Goal: Feedback & Contribution: Submit feedback/report problem

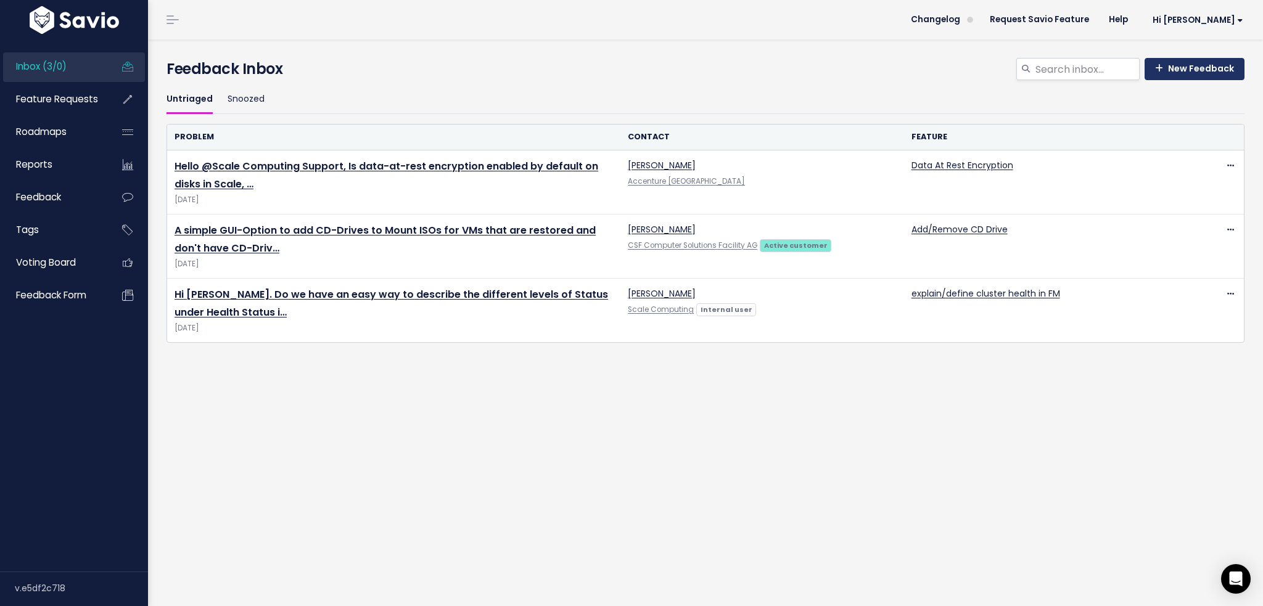
click at [1183, 67] on link "New Feedback" at bounding box center [1194, 69] width 100 height 22
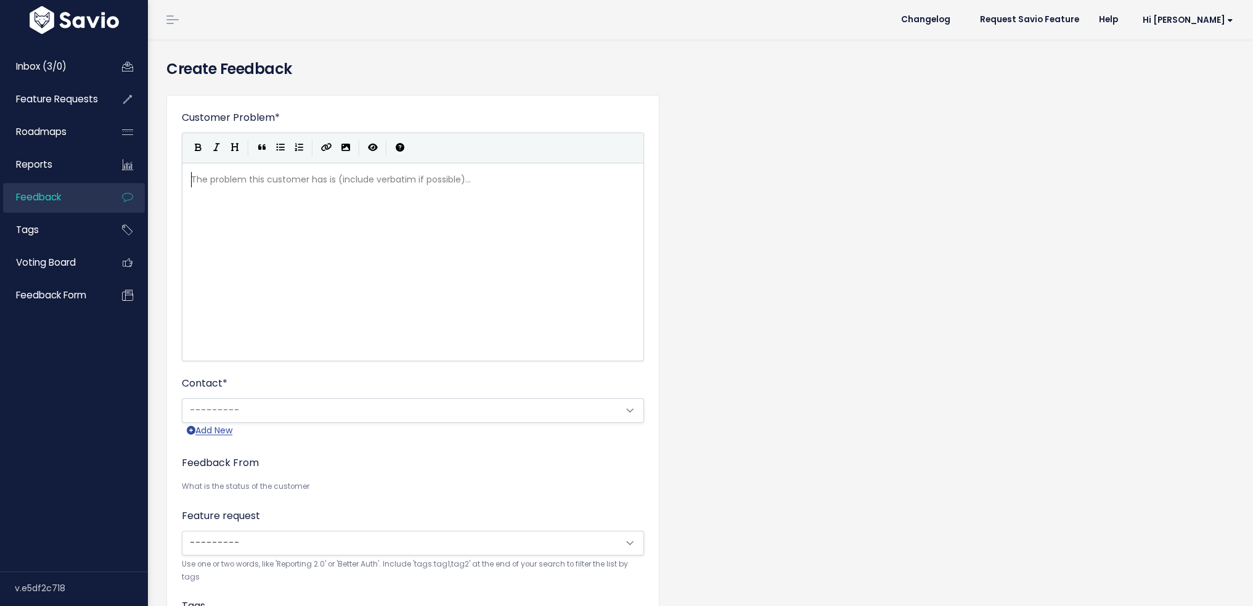
scroll to position [1, 0]
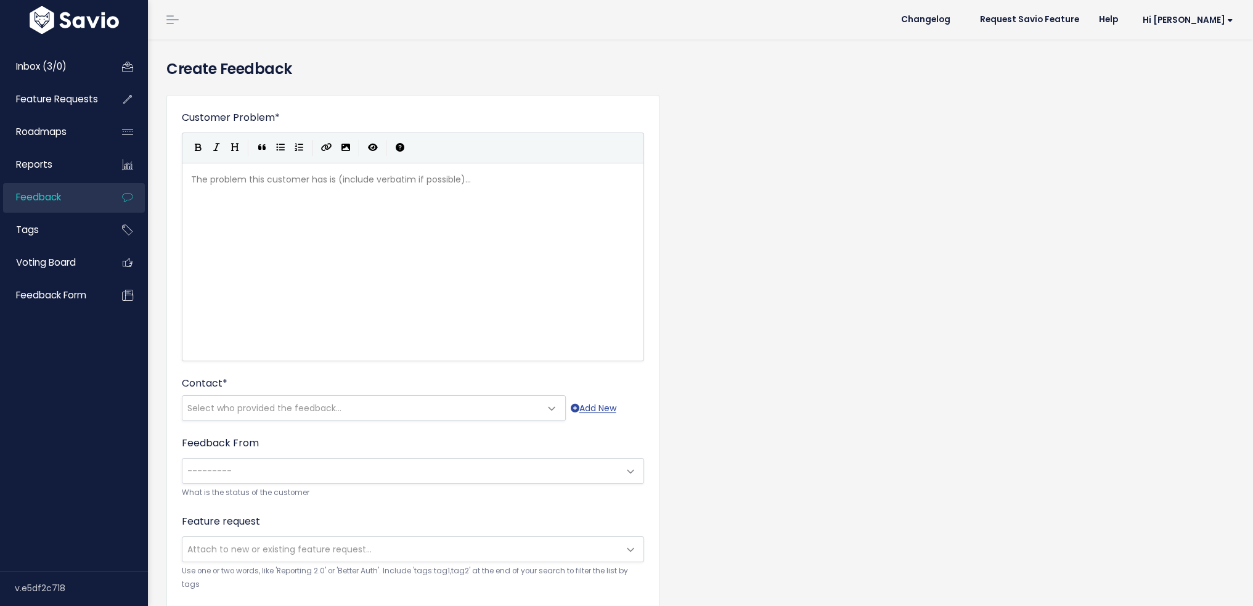
click at [343, 208] on div "The problem this customer has is (include verbatim if possible)... xxxxxxxxxx ​" at bounding box center [429, 278] width 480 height 216
click at [244, 202] on div "The problem this customer has is (include verbatim if possible)... xxxxxxxxxx ​" at bounding box center [429, 278] width 480 height 216
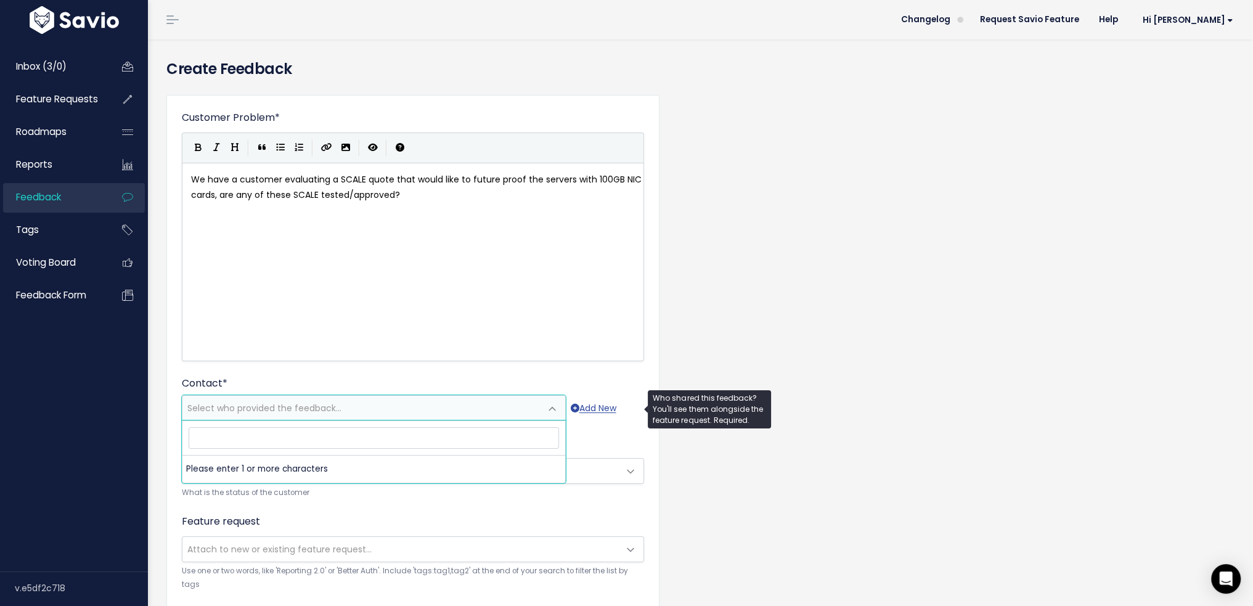
click at [291, 408] on span "Select who provided the feedback..." at bounding box center [264, 408] width 154 height 12
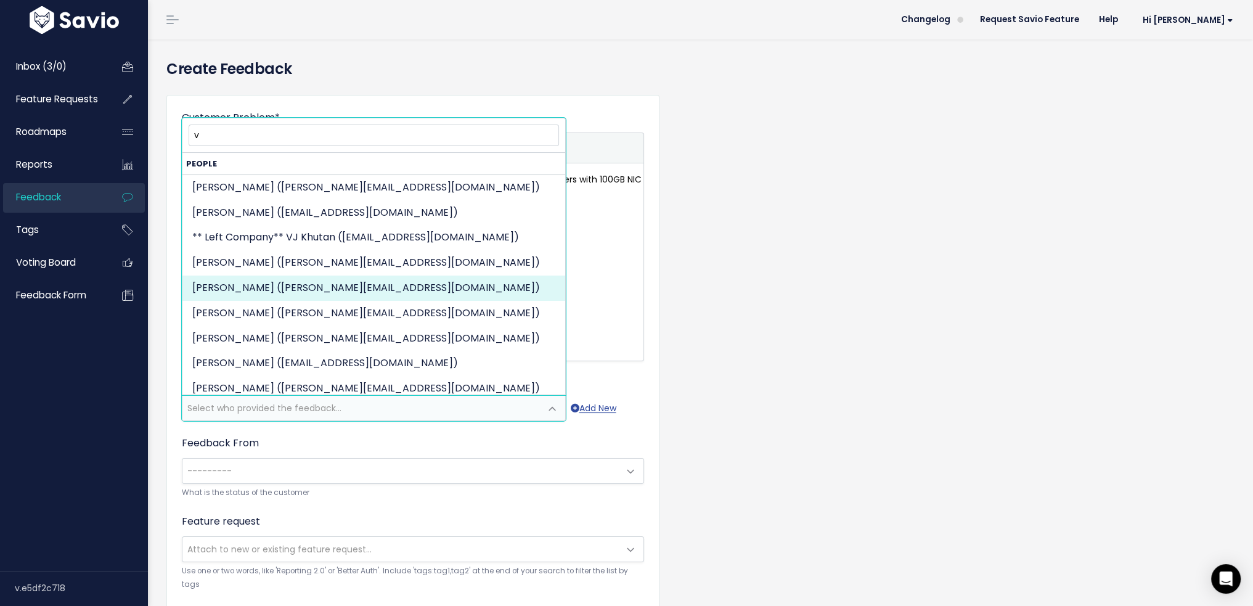
type input "ve"
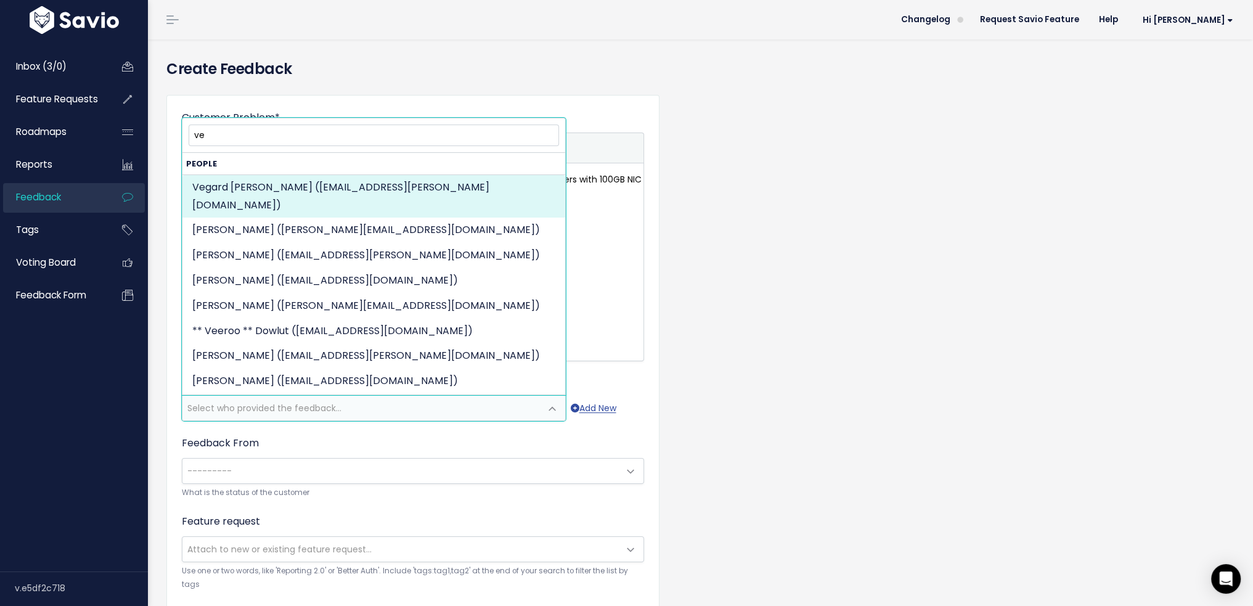
click at [226, 137] on input "ve" at bounding box center [374, 136] width 371 height 22
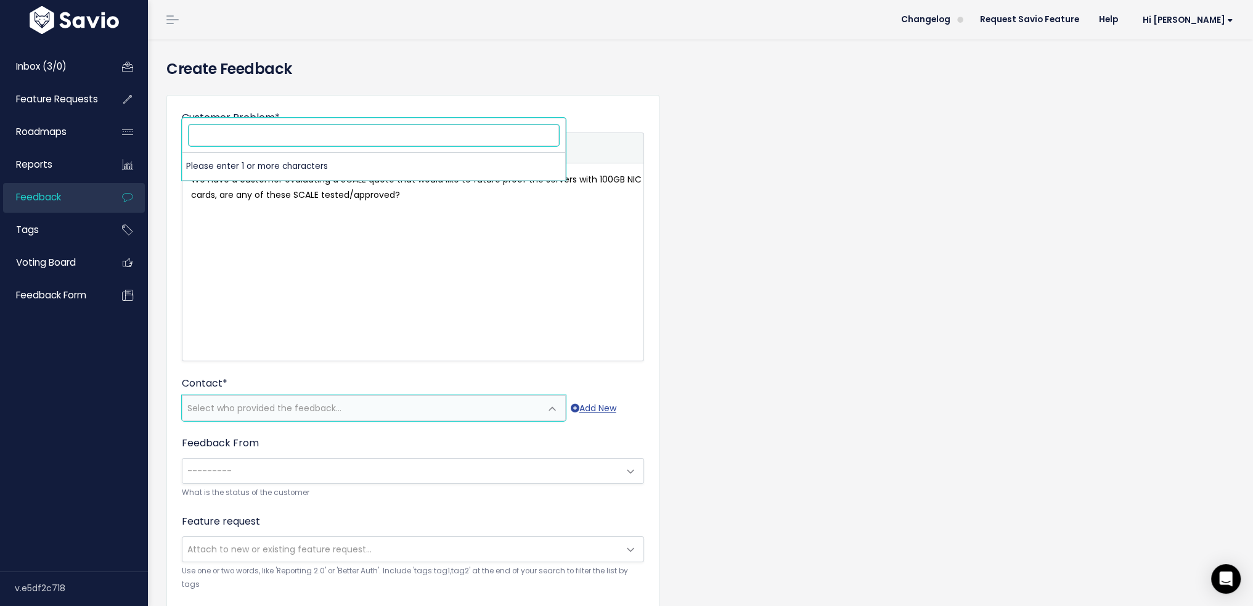
paste input "[PERSON_NAME]"
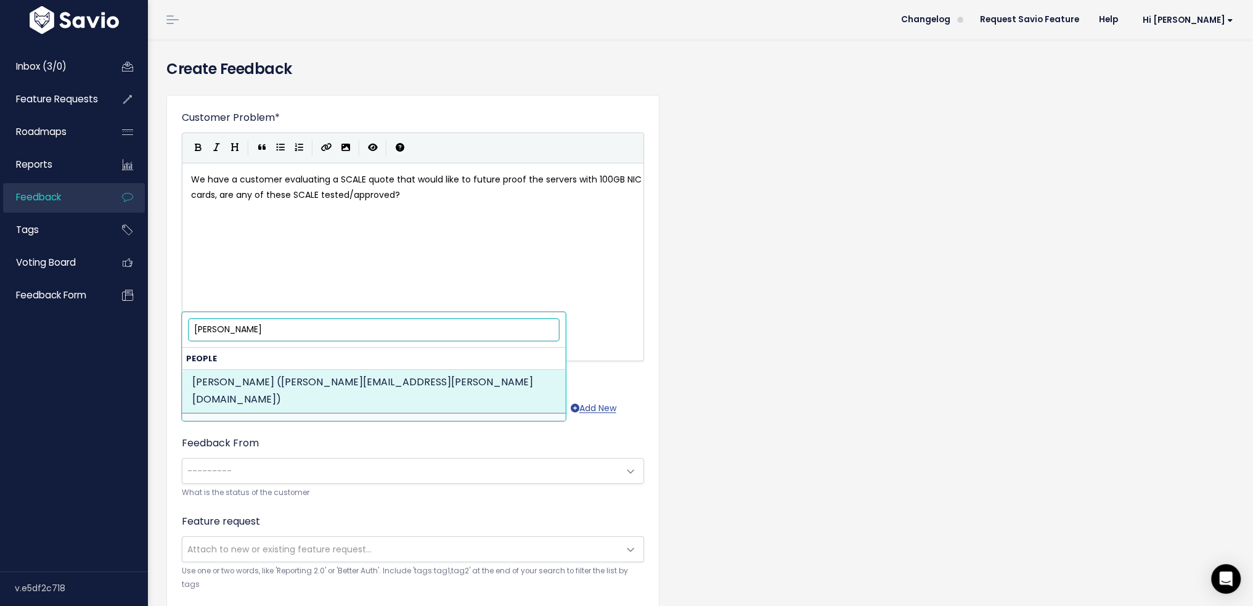
type input "[PERSON_NAME]"
select select "72690816"
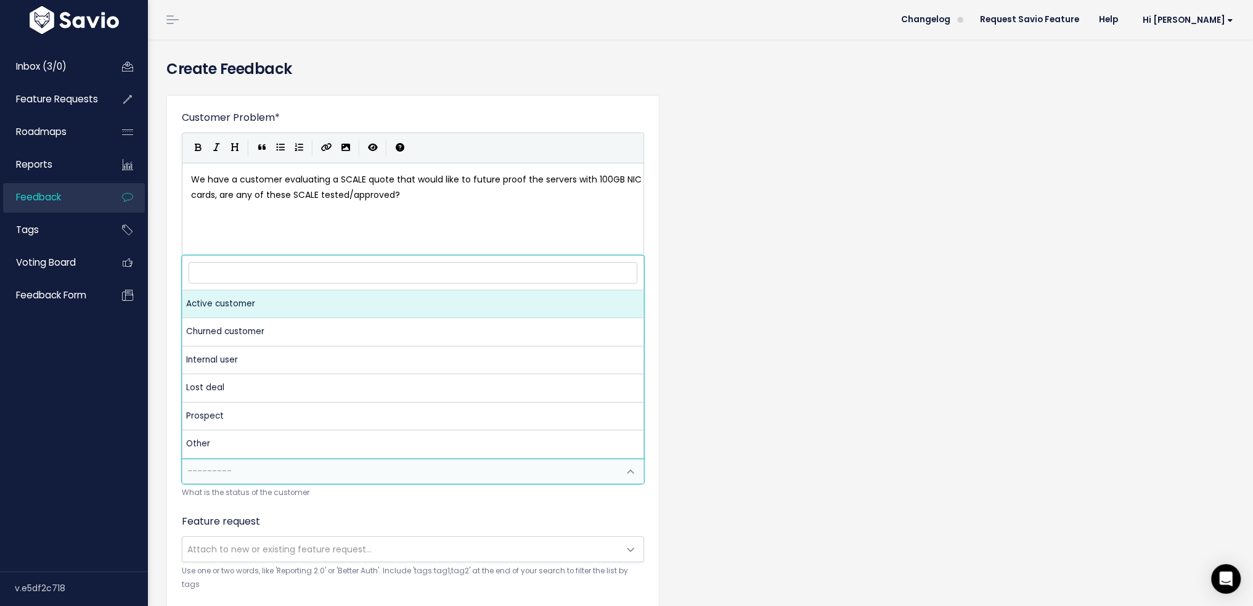
click at [378, 469] on span "---------" at bounding box center [400, 471] width 436 height 25
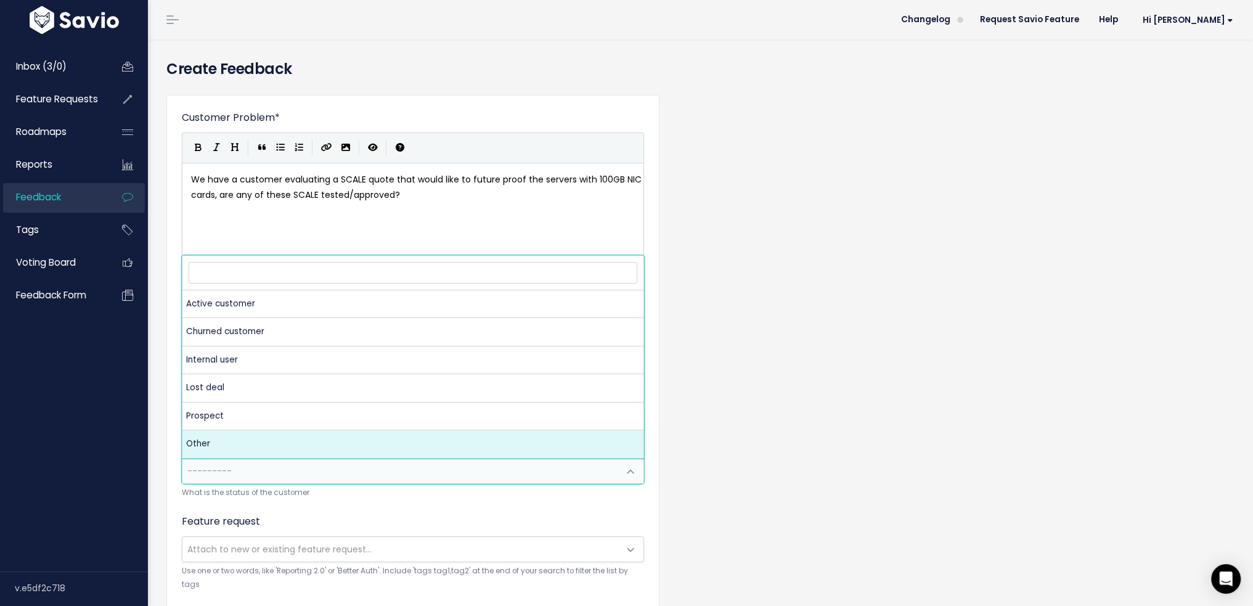
select select "OTHER"
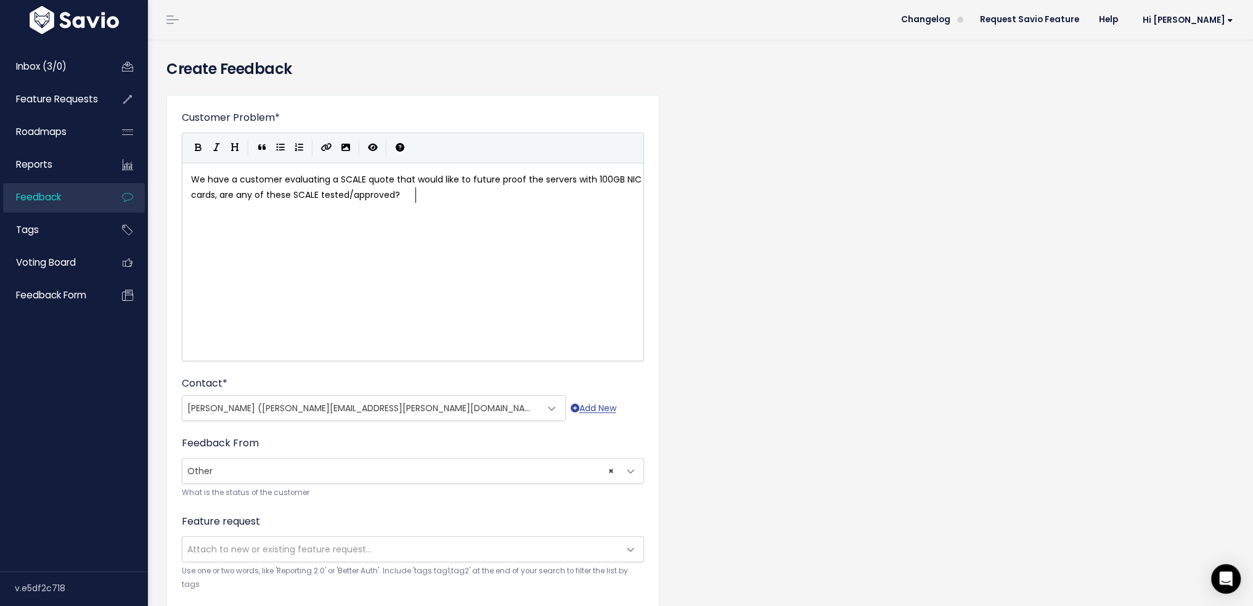
click at [309, 264] on div "xxxxxxxxxx We have a customer evaluating a SCALE quote that would like to futur…" at bounding box center [429, 278] width 480 height 216
click at [190, 179] on pre "We have a customer evaluating a SCALE quote that would like to future proof the…" at bounding box center [418, 187] width 458 height 31
type textarea "AIP Question:"
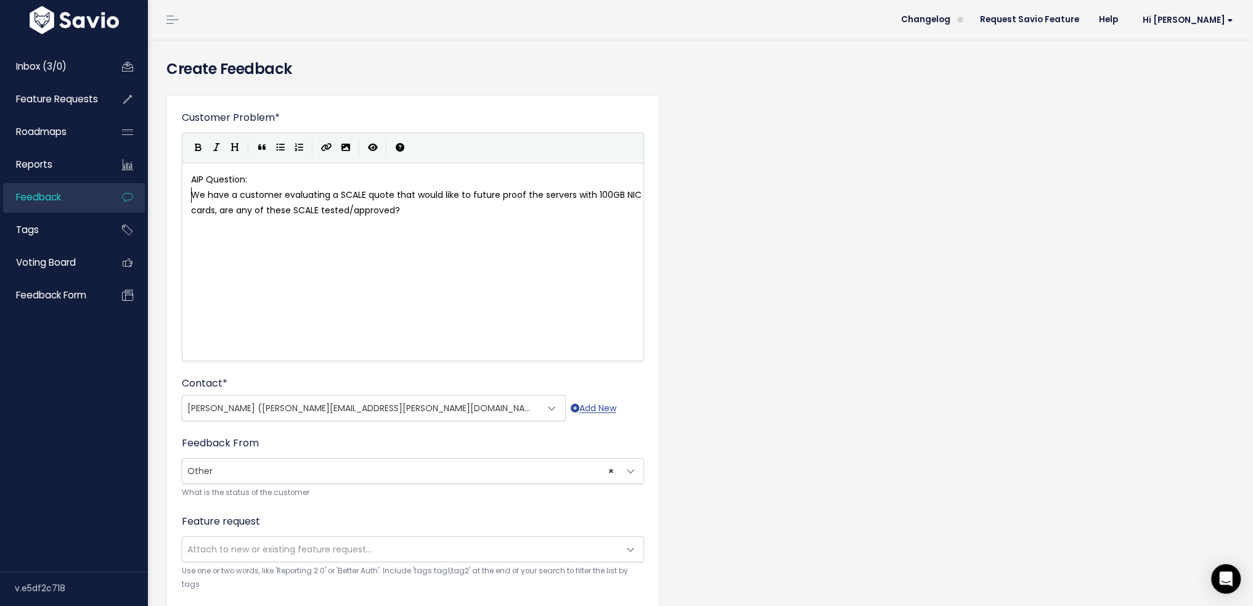
scroll to position [2, 0]
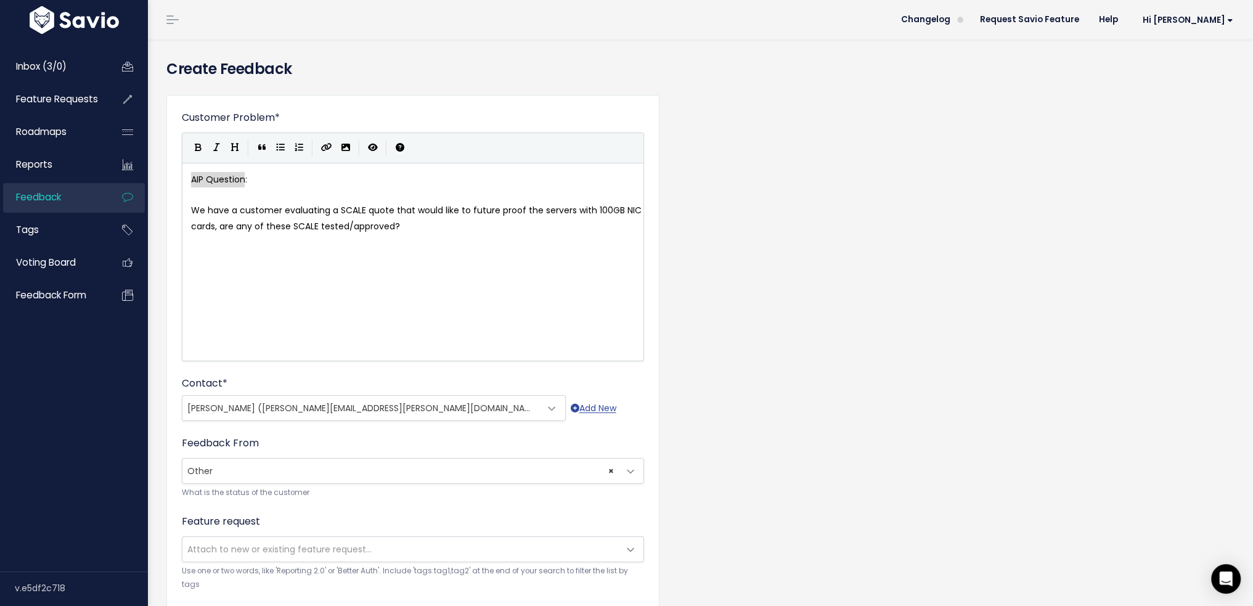
drag, startPoint x: 244, startPoint y: 179, endPoint x: 205, endPoint y: 177, distance: 38.9
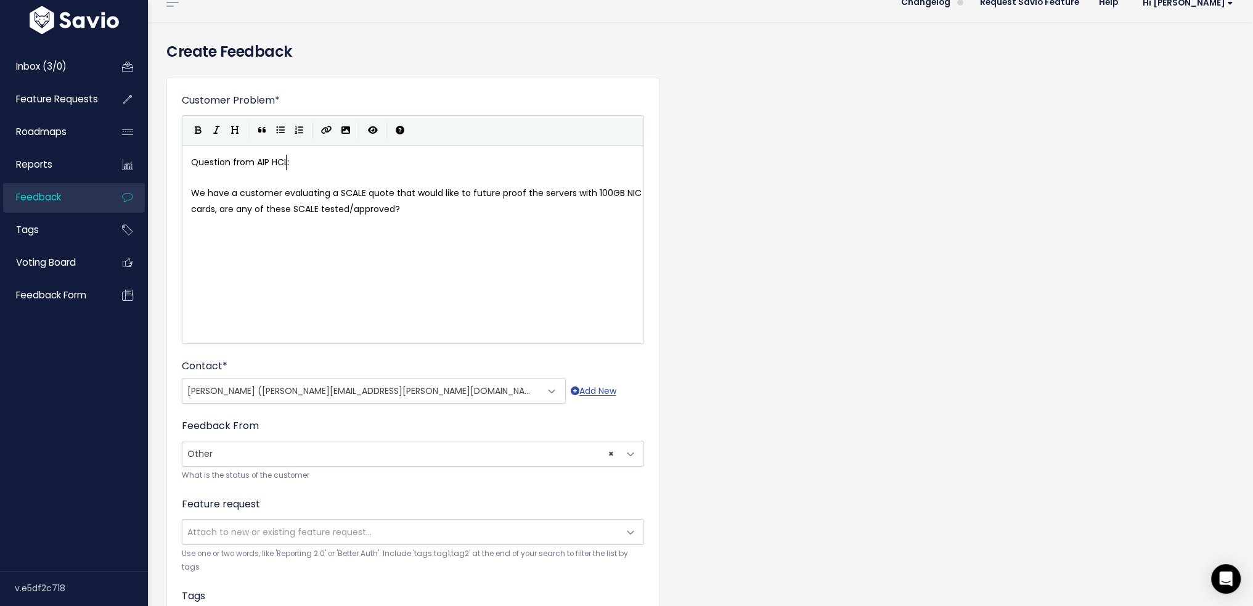
scroll to position [123, 0]
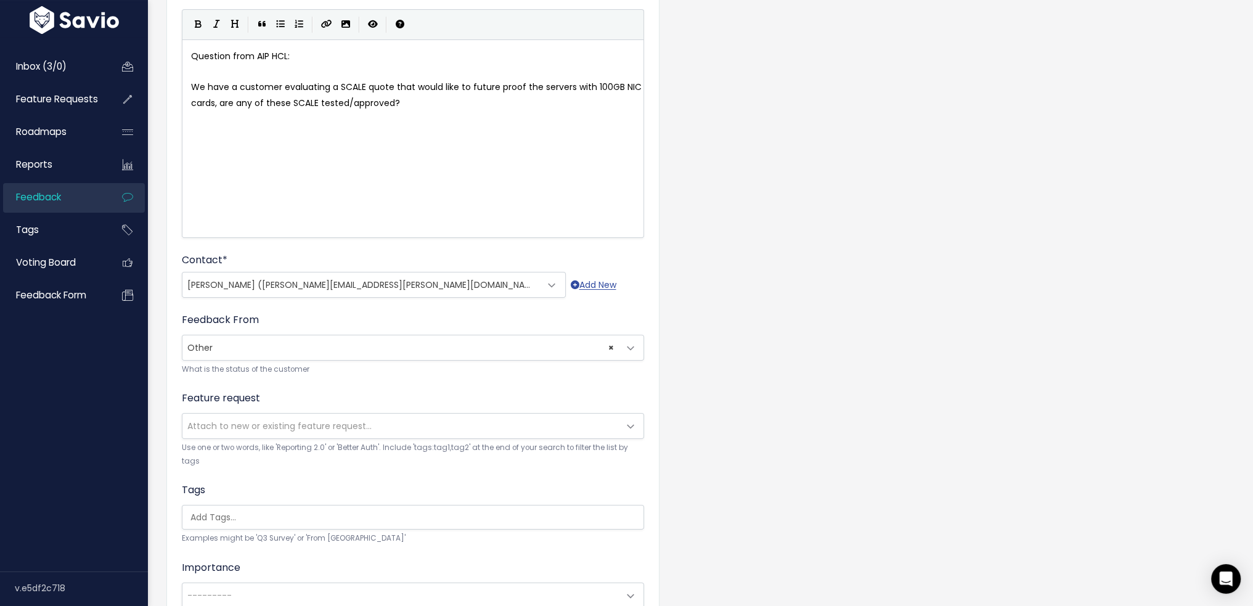
type textarea "Question from AIP HCL"
click at [285, 426] on span "Attach to new or existing feature request..." at bounding box center [279, 426] width 184 height 12
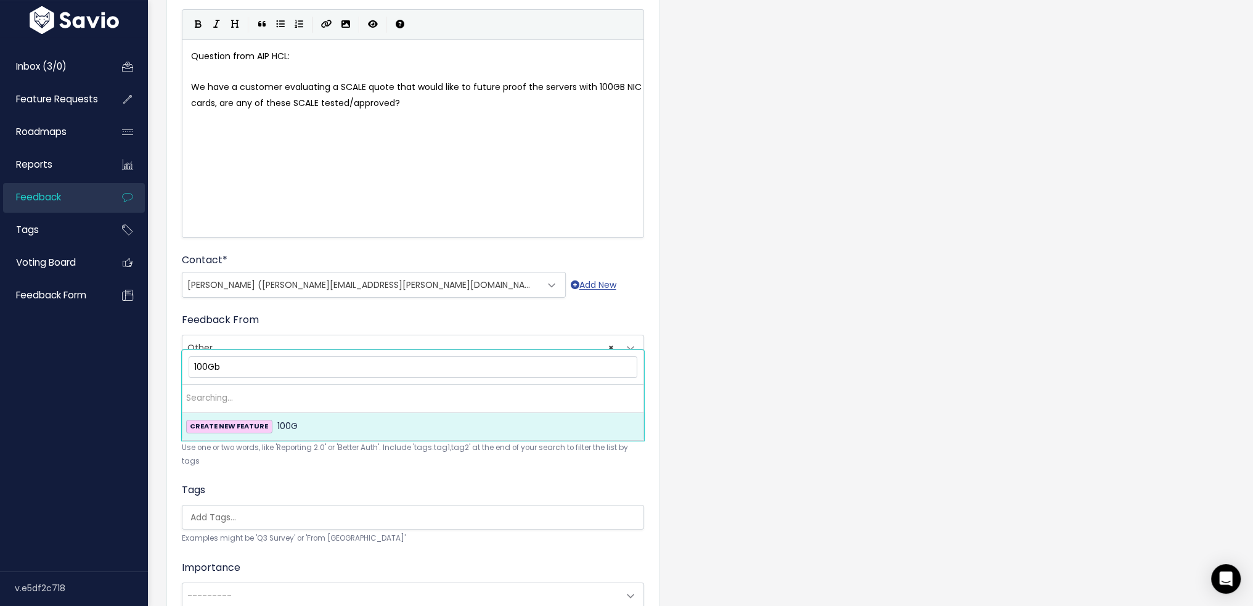
type input "100GbE"
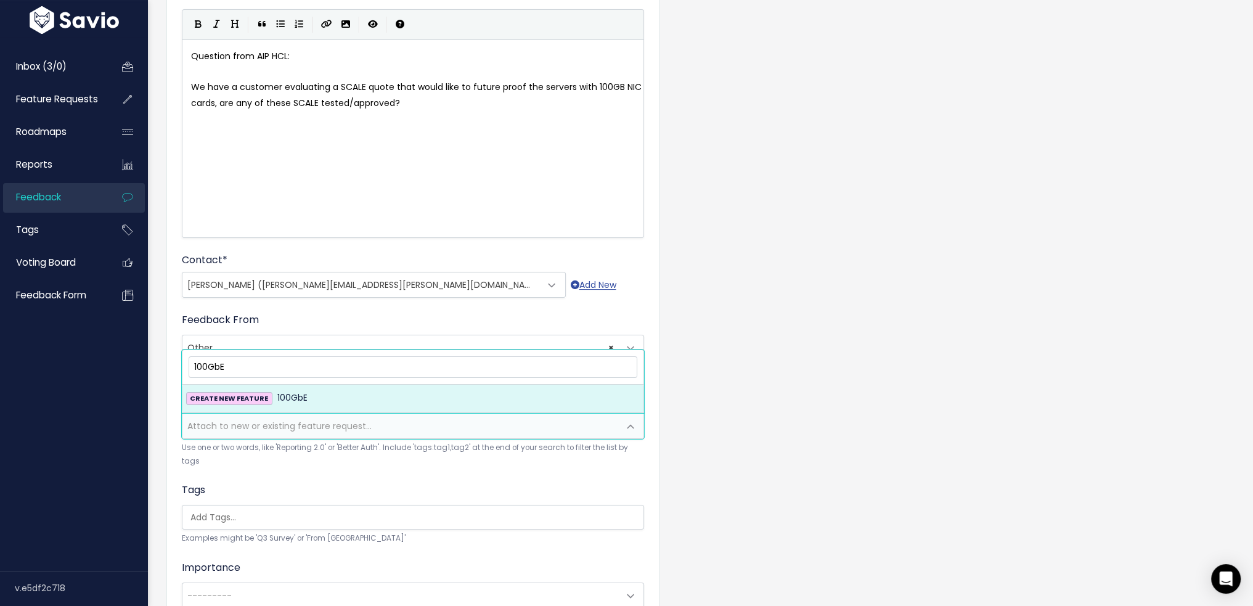
drag, startPoint x: 242, startPoint y: 368, endPoint x: 159, endPoint y: 372, distance: 82.7
click at [159, 372] on body "Inbox (3/0) Feature Requests Roadmaps" at bounding box center [626, 301] width 1253 height 848
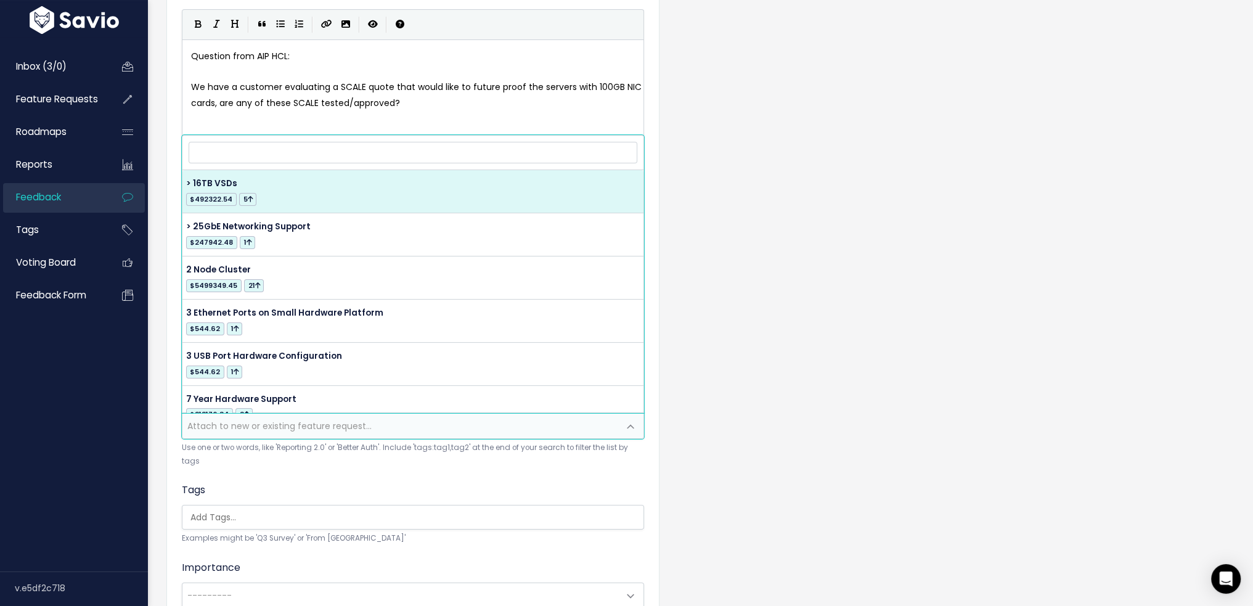
click at [338, 483] on div "Tags Examples might be 'Q3 Survey' or 'From Skype'" at bounding box center [413, 514] width 462 height 62
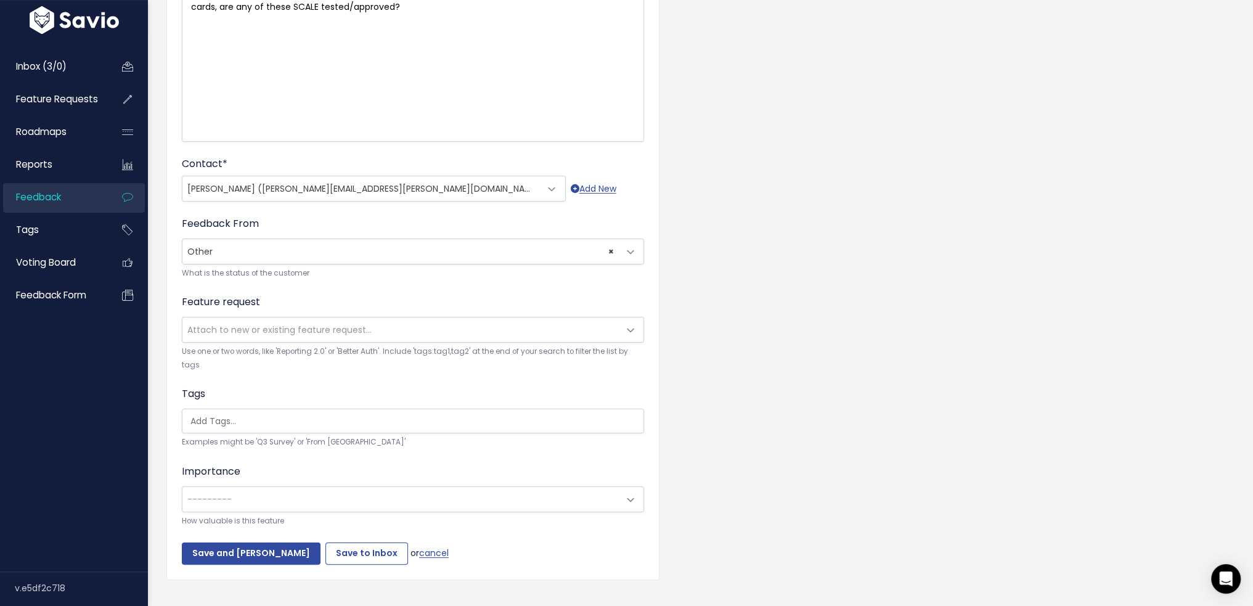
scroll to position [235, 0]
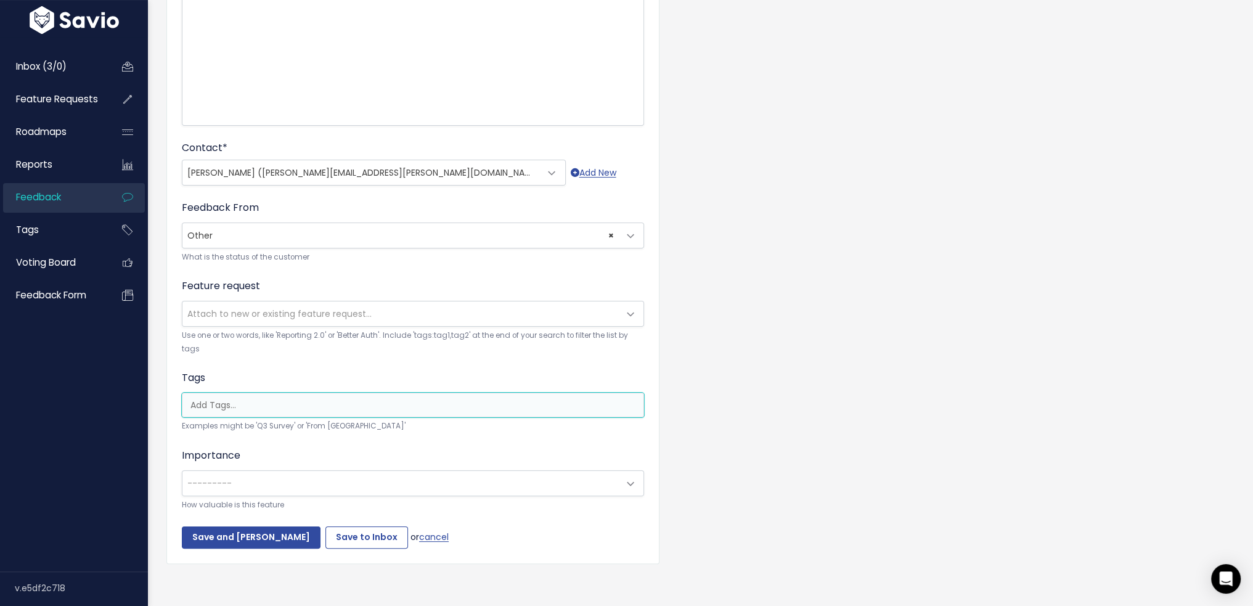
click at [335, 399] on input "search" at bounding box center [417, 405] width 462 height 13
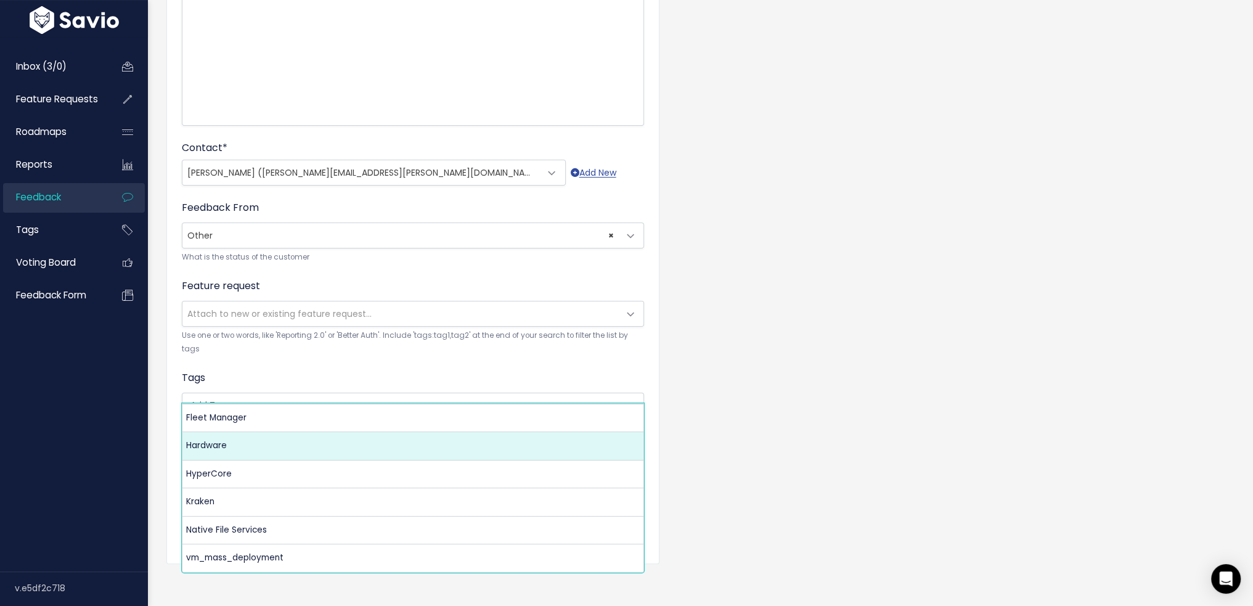
select select "5825"
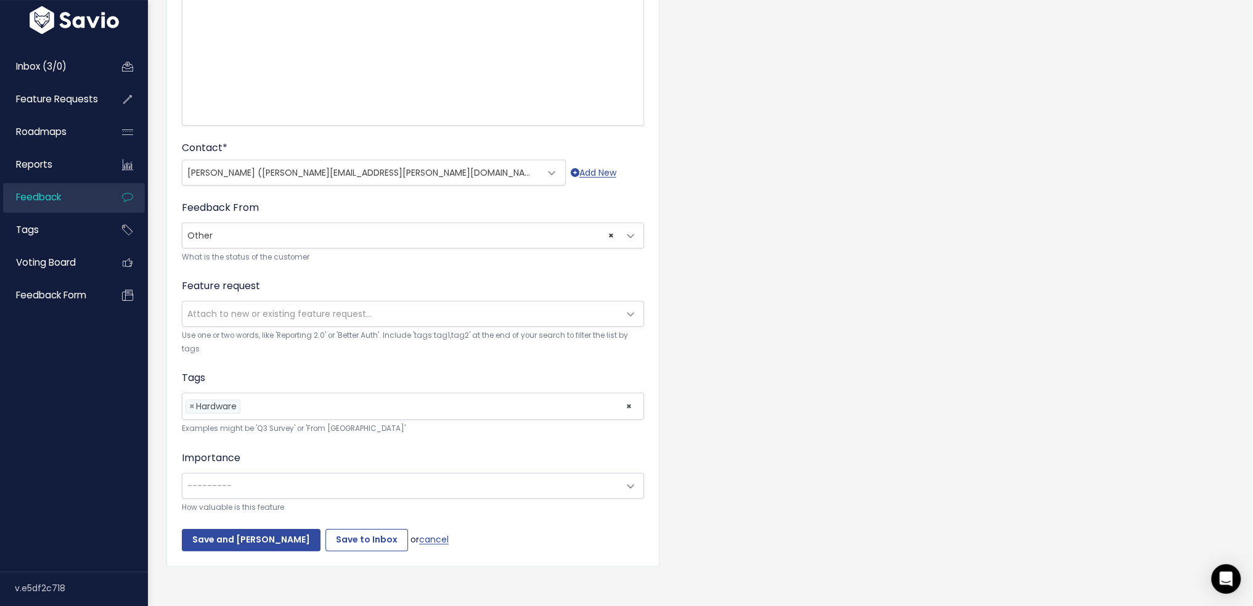
click at [335, 451] on div "Importance --------- Nice to have Must have --------- How valuable is this feat…" at bounding box center [413, 482] width 462 height 63
click at [337, 473] on span "---------" at bounding box center [400, 485] width 436 height 25
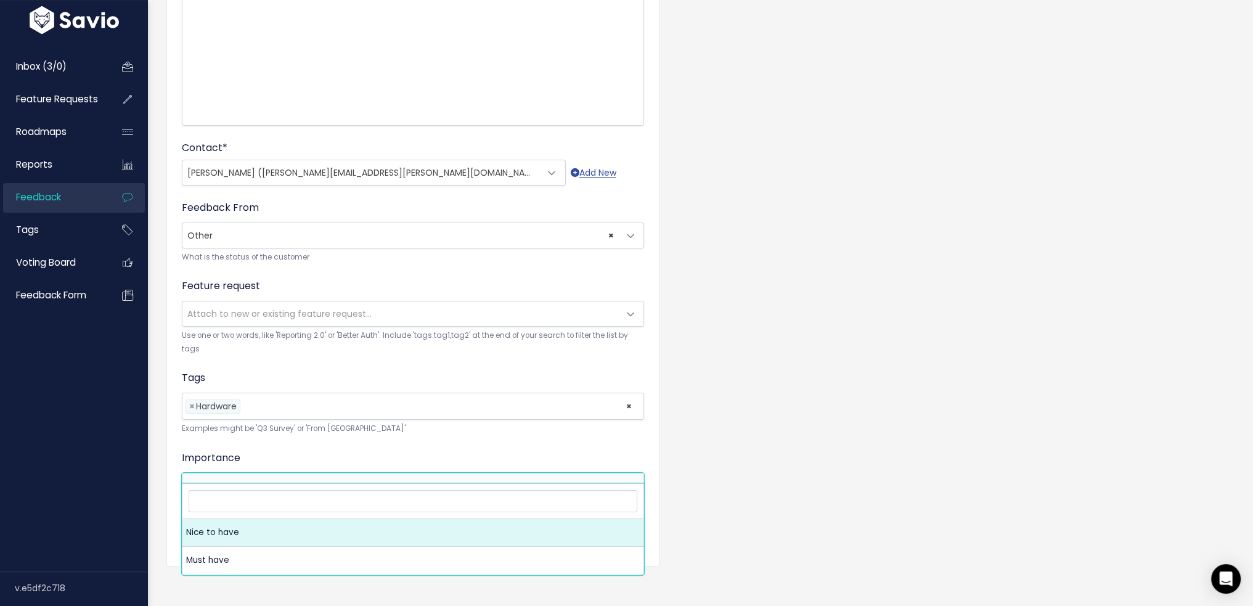
click at [335, 423] on form "Customer Problem * Question from AIP HCL: We have a customer evaluating a SCALE…" at bounding box center [413, 213] width 462 height 676
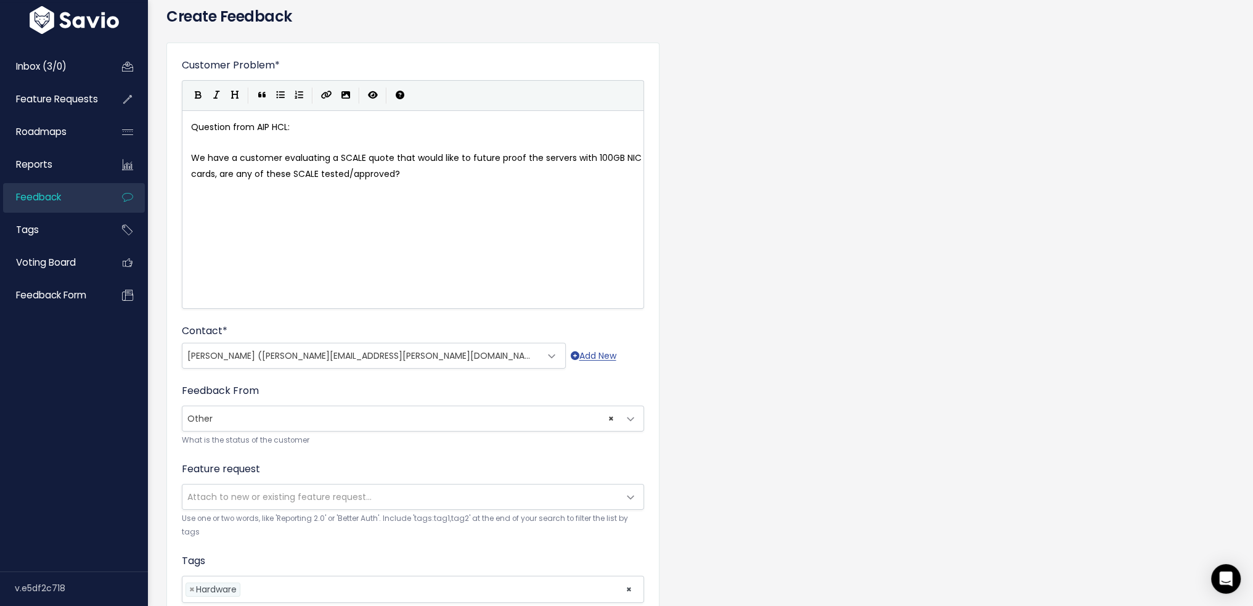
scroll to position [237, 0]
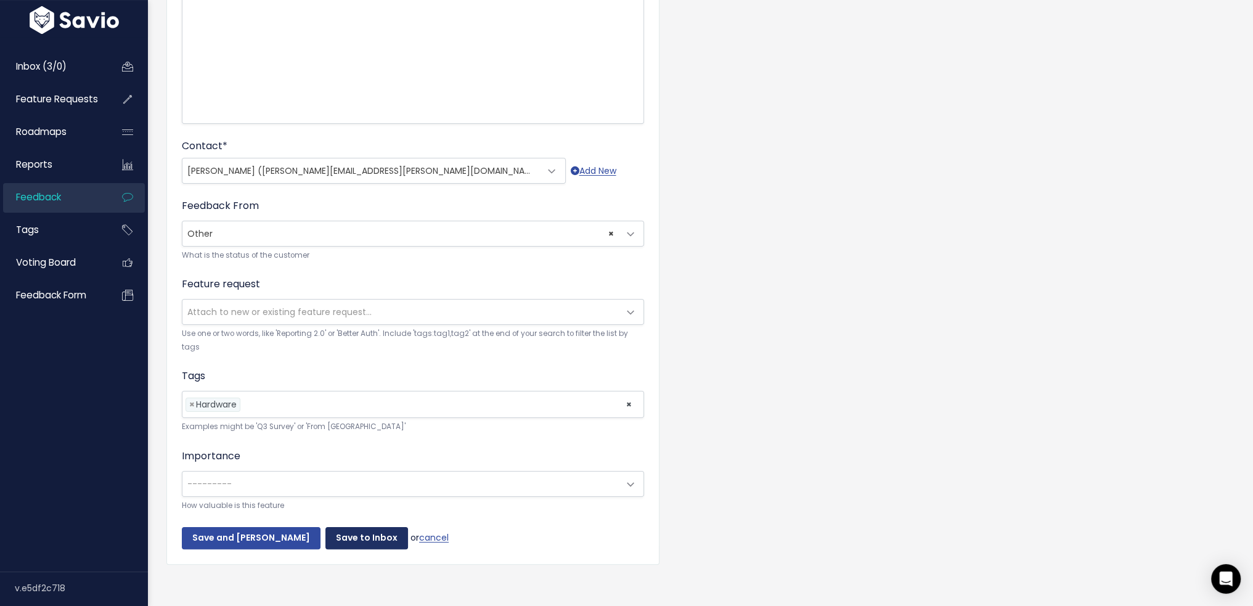
click at [359, 527] on input "Save to Inbox" at bounding box center [367, 538] width 83 height 22
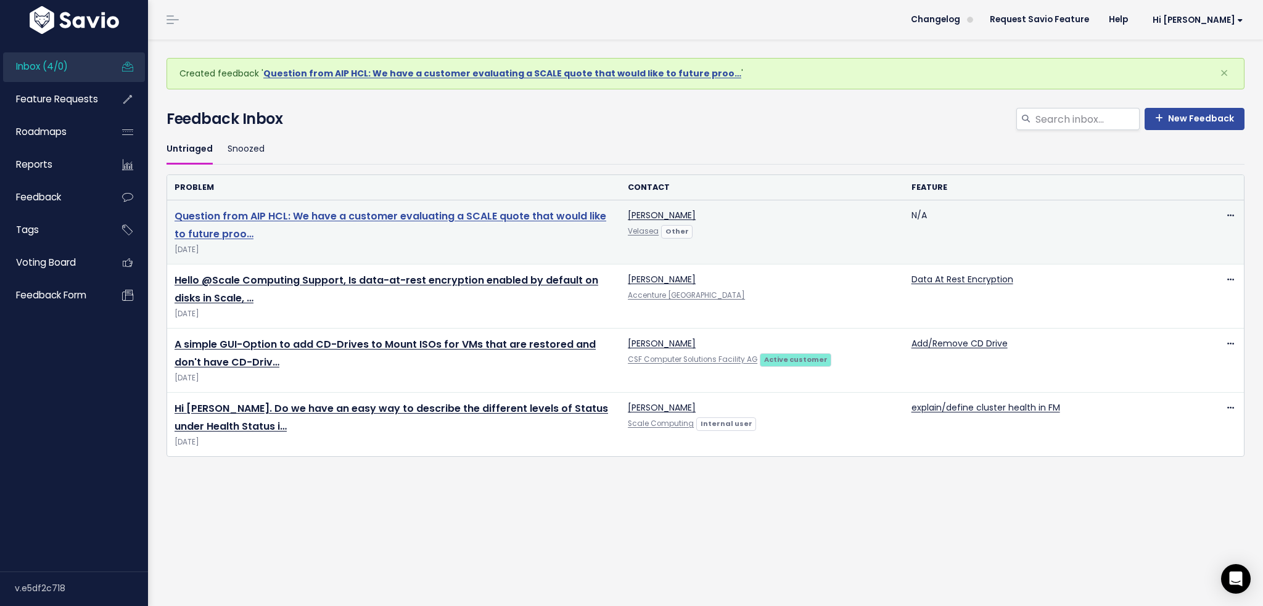
click at [524, 221] on link "Question from AIP HCL: We have a customer evaluating a SCALE quote that would l…" at bounding box center [390, 225] width 432 height 32
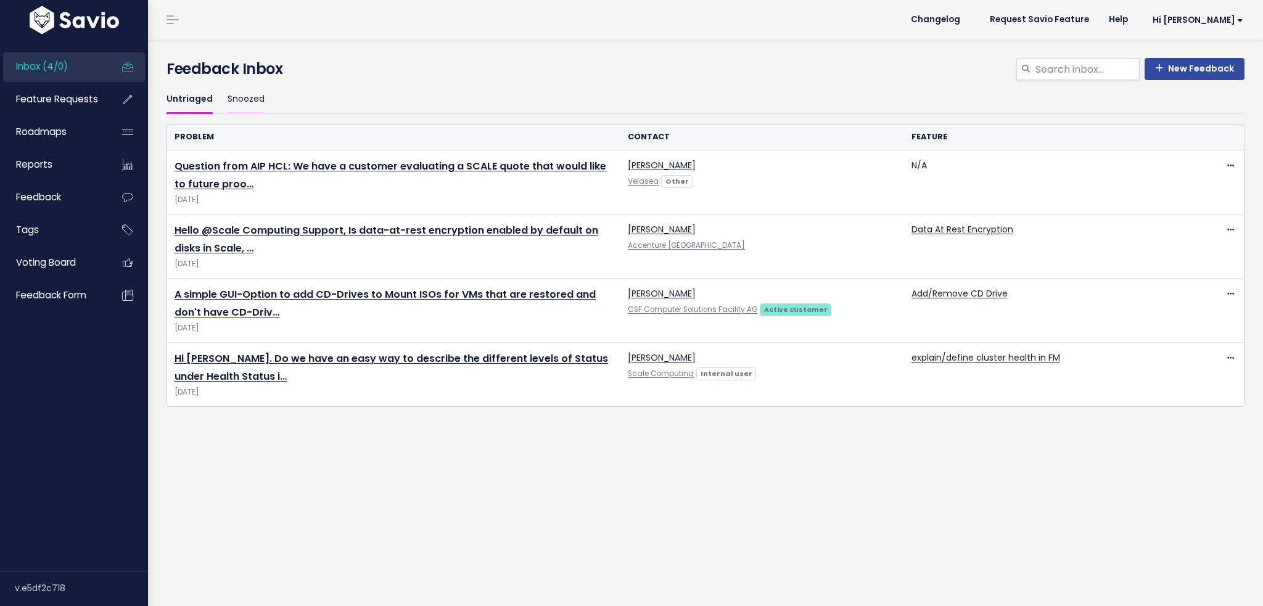
click at [257, 96] on link "Snoozed" at bounding box center [245, 99] width 37 height 29
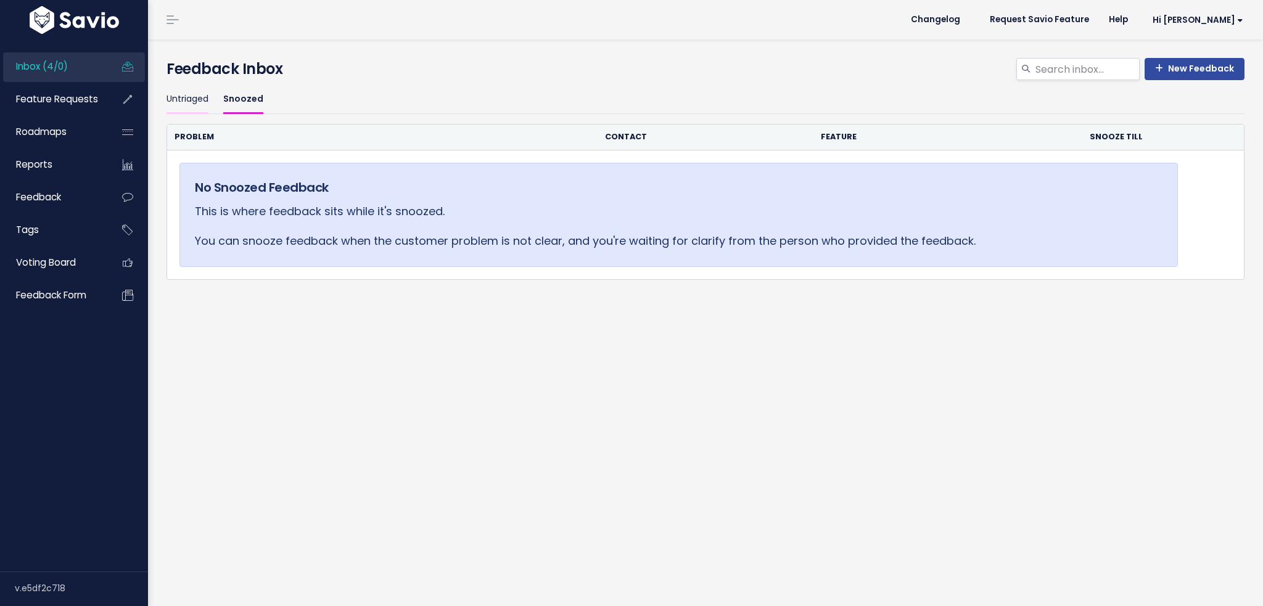
click at [194, 95] on link "Untriaged" at bounding box center [187, 99] width 42 height 29
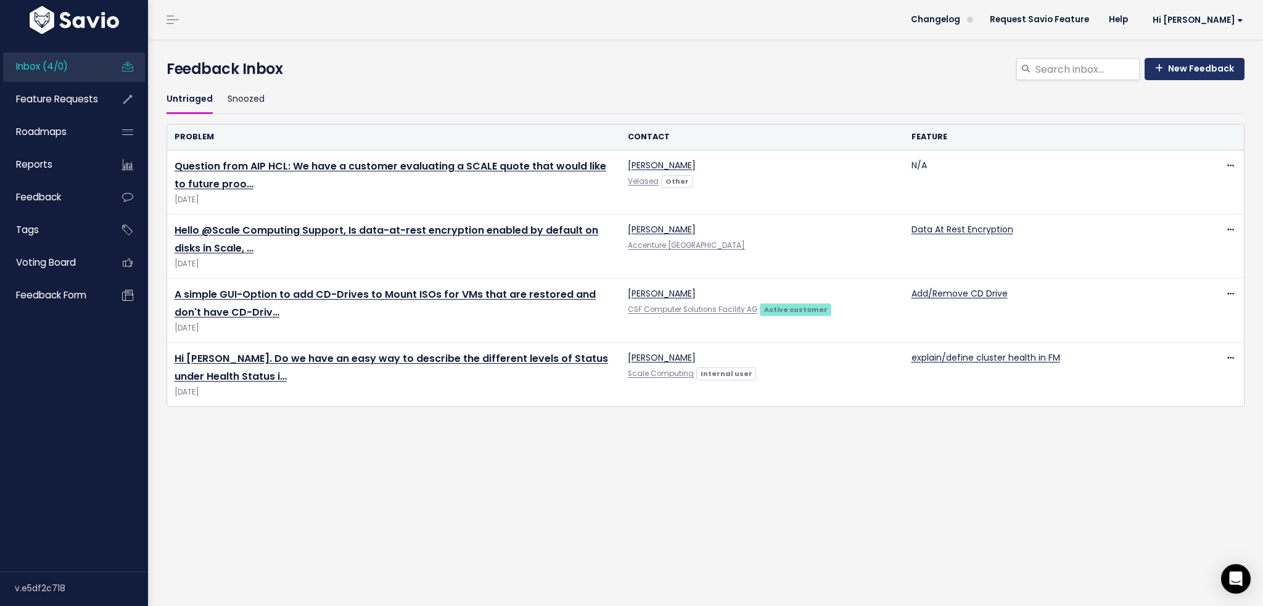
click at [1170, 64] on link "New Feedback" at bounding box center [1194, 69] width 100 height 22
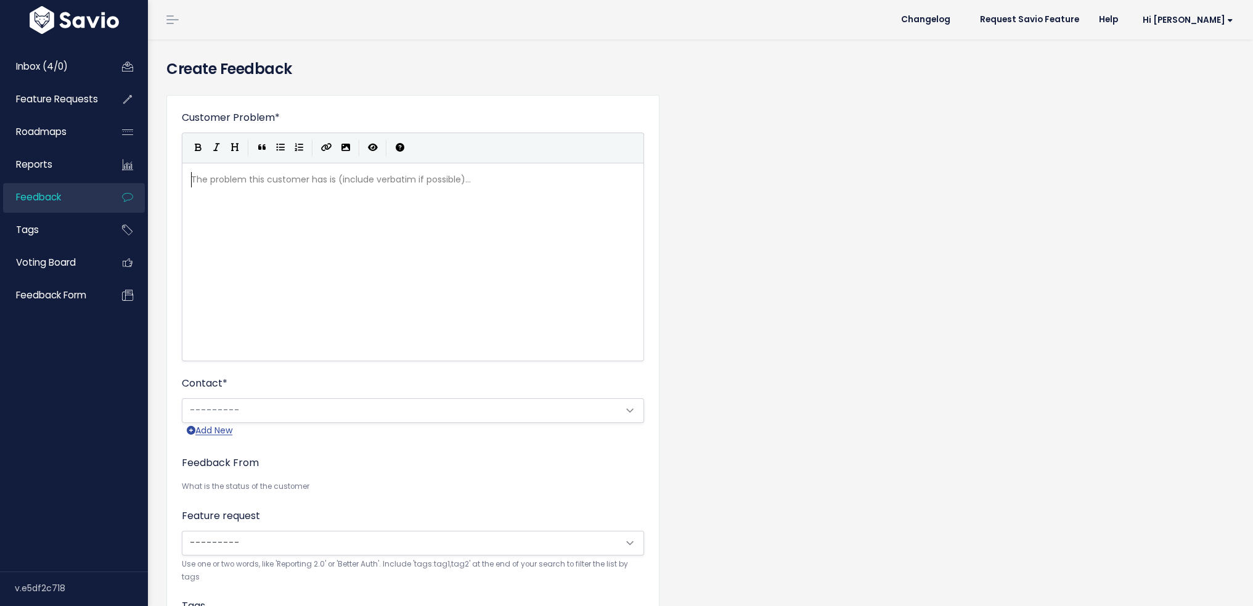
scroll to position [1, 0]
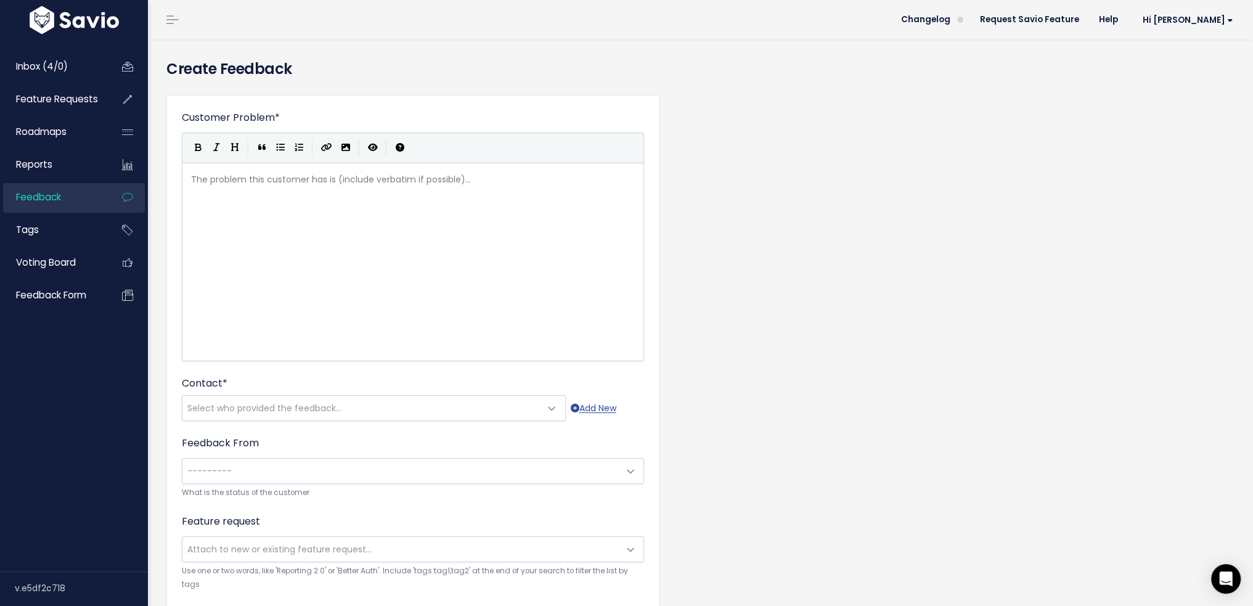
click at [248, 179] on pre "​" at bounding box center [418, 179] width 458 height 15
type textarea "Question fro"
type textarea "m AIP CH"
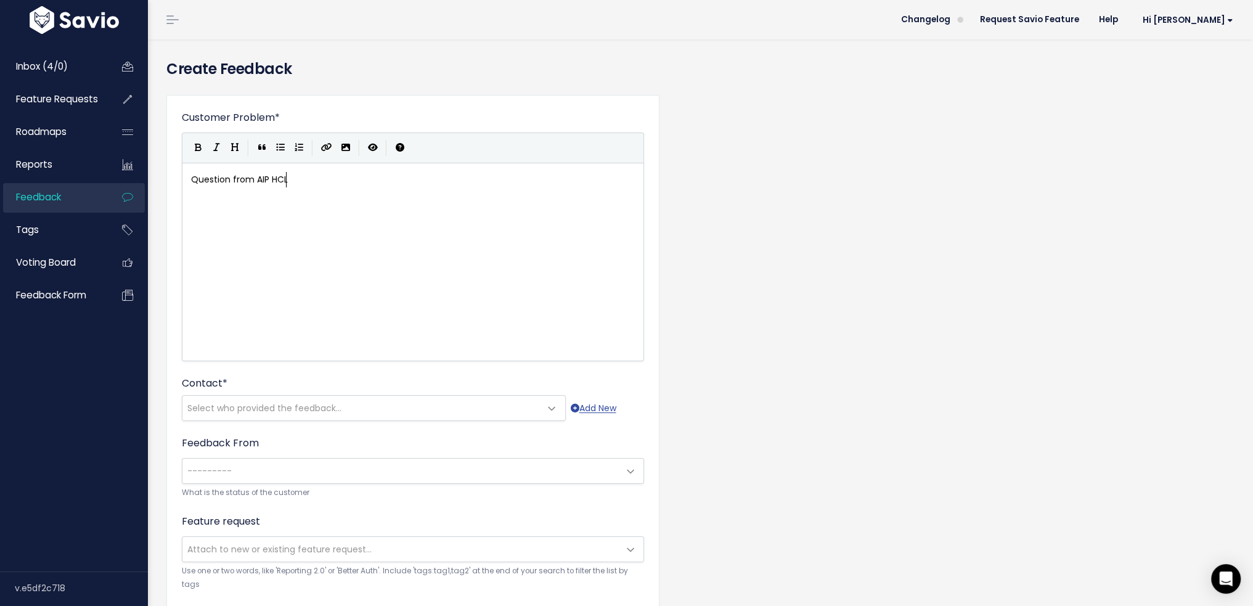
type textarea "HCL:"
click at [303, 417] on span "Select who provided the feedback..." at bounding box center [361, 408] width 358 height 25
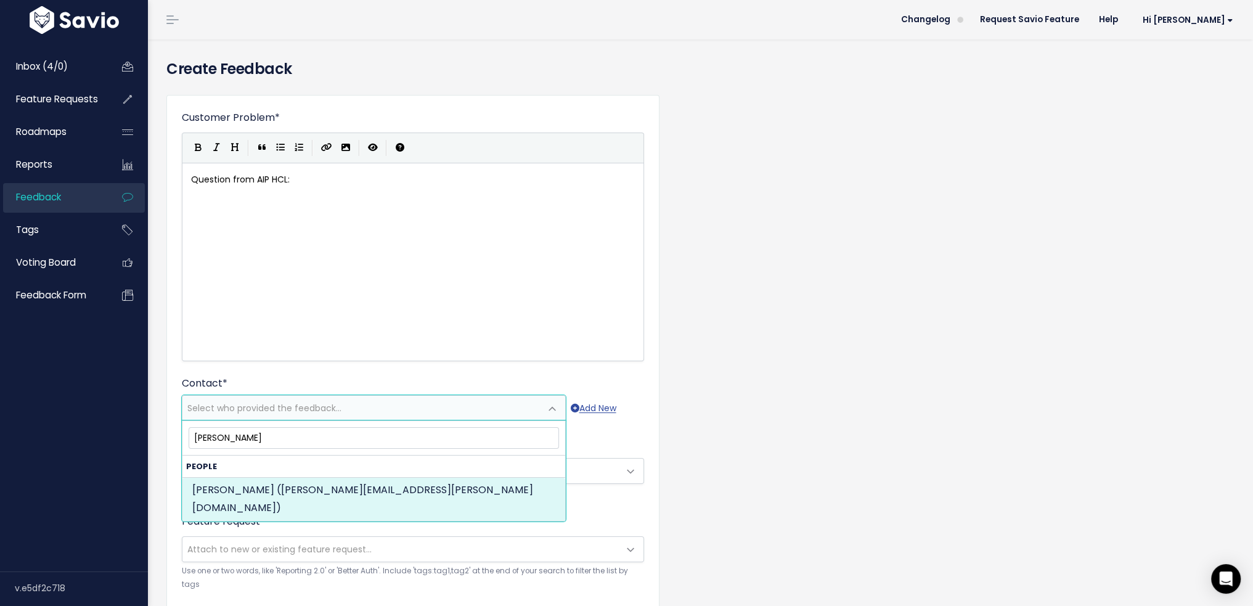
type input "René Zaugg"
select select "ACTIVE"
select select "58217918"
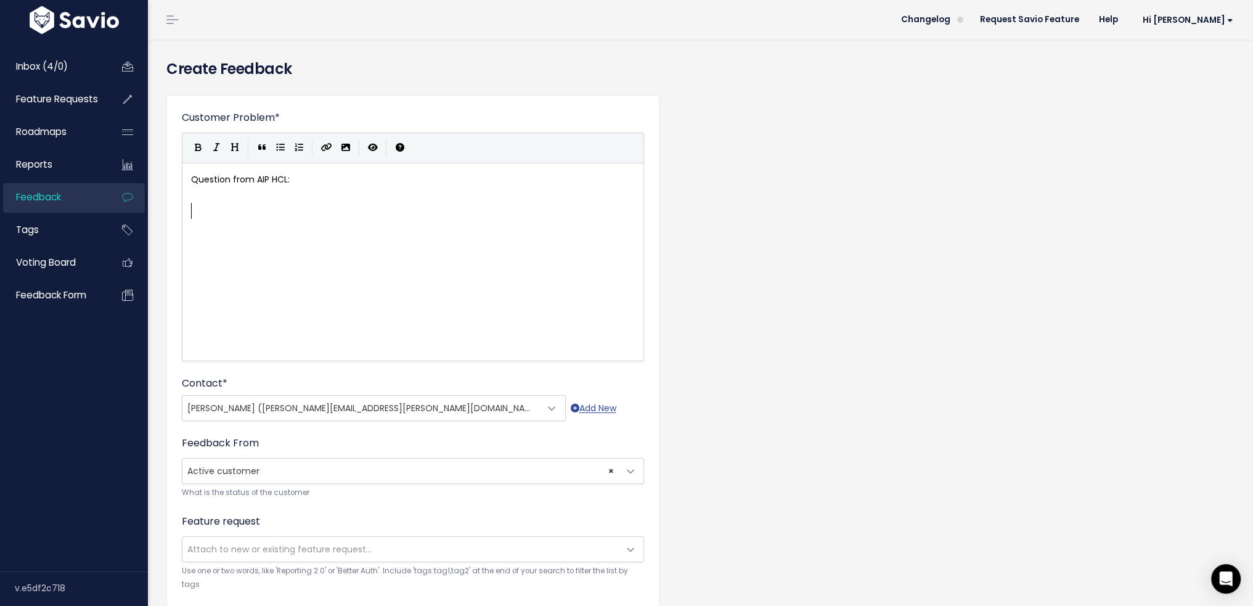
click at [402, 221] on div "xxxxxxxxxx Question from AIP HCL: ​ ​" at bounding box center [429, 196] width 480 height 52
type textarea "Xeon 6 Support"
click at [263, 147] on icon "Quote" at bounding box center [262, 147] width 8 height 9
paste textarea "0)"
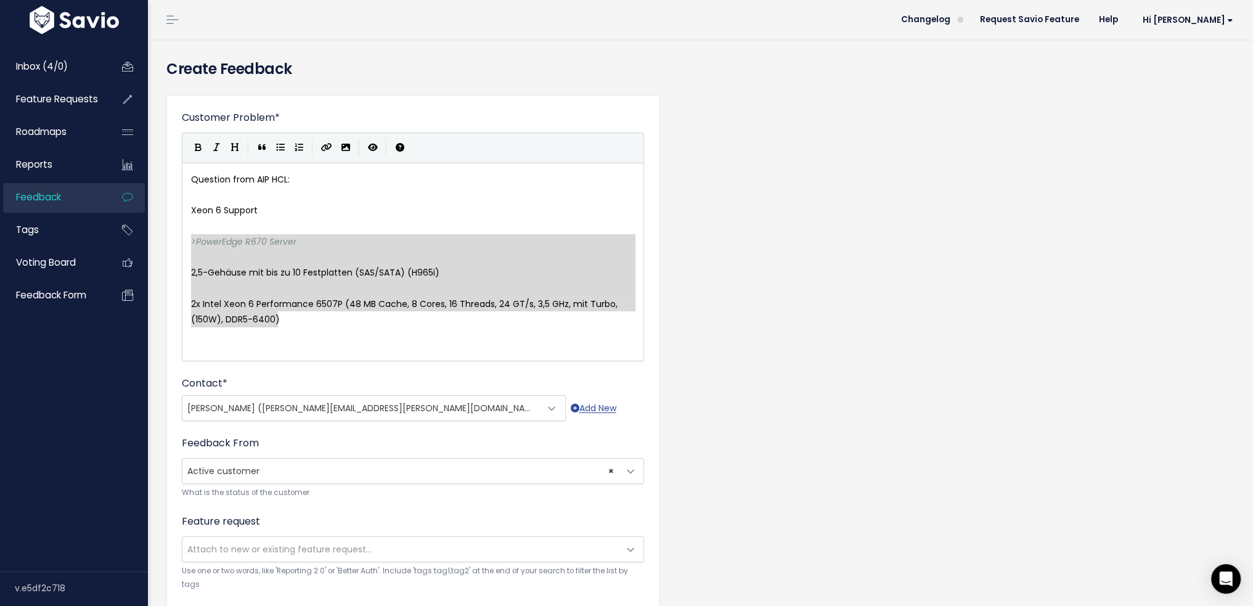
drag, startPoint x: 295, startPoint y: 321, endPoint x: 175, endPoint y: 246, distance: 141.8
click at [258, 145] on icon "Quote" at bounding box center [262, 147] width 8 height 9
type textarea "> > 2,5-Gehäuse mit bis zu 10 Festplatten (SAS/SATA) (H965i) > > 2x Intel Xeon …"
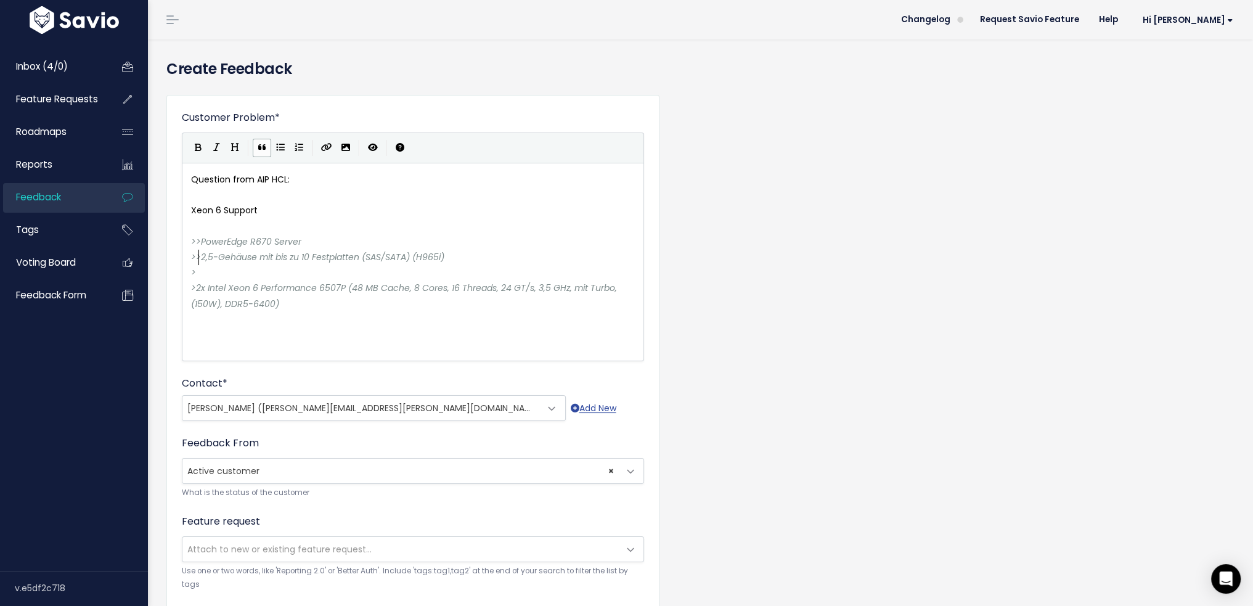
click at [252, 276] on pre ">" at bounding box center [418, 272] width 458 height 15
click at [195, 245] on span ">" at bounding box center [193, 241] width 5 height 12
click at [199, 255] on span ">" at bounding box center [198, 257] width 5 height 12
click at [196, 270] on span ">" at bounding box center [193, 272] width 5 height 12
click at [196, 263] on pre "> 2,5-Gehäuse mit bis zu 10 Festplatten (SAS/SATA) (H965i)" at bounding box center [418, 257] width 458 height 15
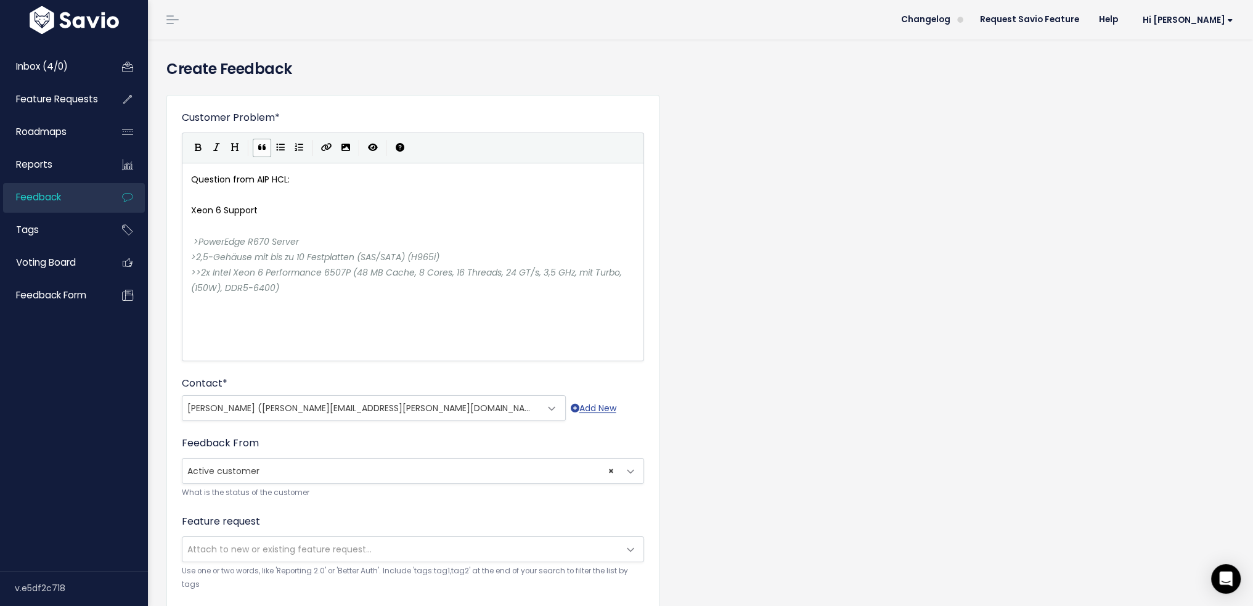
click at [196, 271] on span ">" at bounding box center [193, 272] width 5 height 12
click at [200, 273] on span ">" at bounding box center [198, 272] width 5 height 12
type textarea ">"
drag, startPoint x: 199, startPoint y: 272, endPoint x: 182, endPoint y: 270, distance: 16.8
type textarea ">"
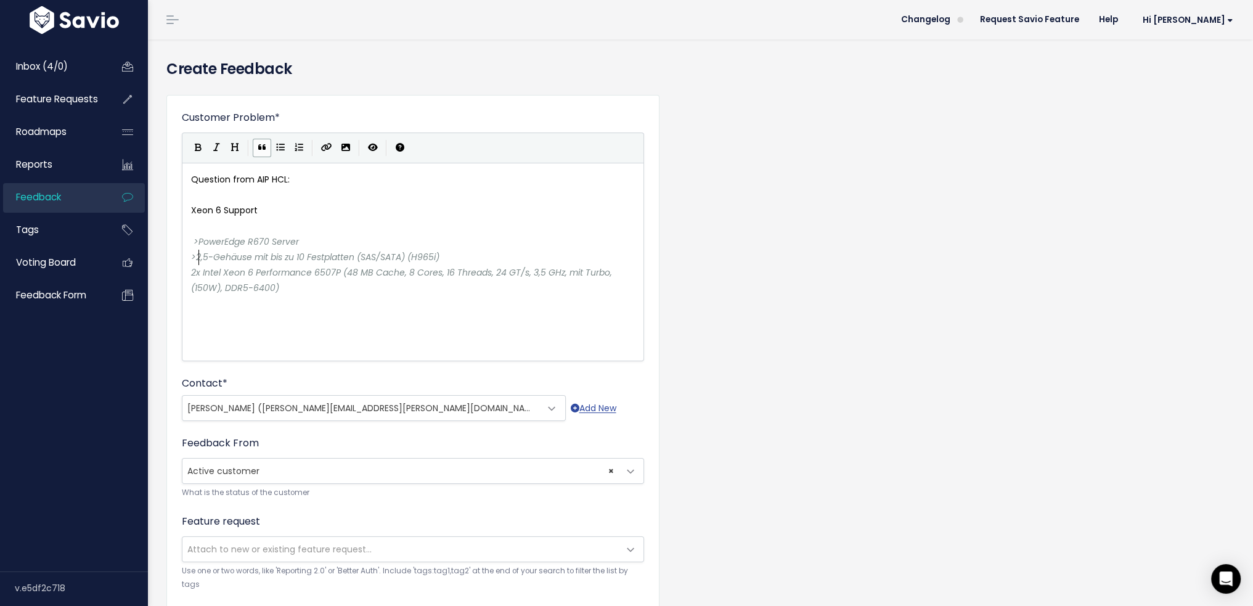
drag, startPoint x: 200, startPoint y: 253, endPoint x: 187, endPoint y: 253, distance: 12.3
type textarea ">"
drag, startPoint x: 202, startPoint y: 241, endPoint x: 187, endPoint y: 239, distance: 14.9
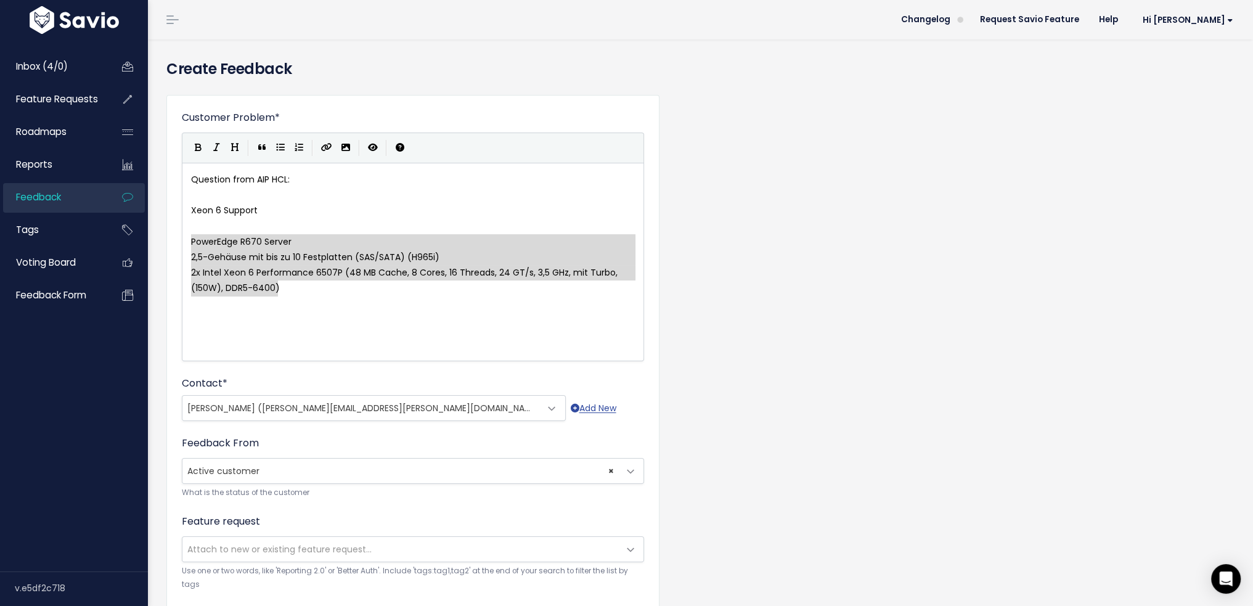
drag, startPoint x: 295, startPoint y: 292, endPoint x: 234, endPoint y: 227, distance: 89.0
click at [263, 151] on icon "Quote" at bounding box center [262, 147] width 8 height 9
type textarea "> 2,5-Gehäuse mit bis zu 10 Festplatten (SAS/SATA) (H965i) > 2x Intel Xeon 6 Pe…"
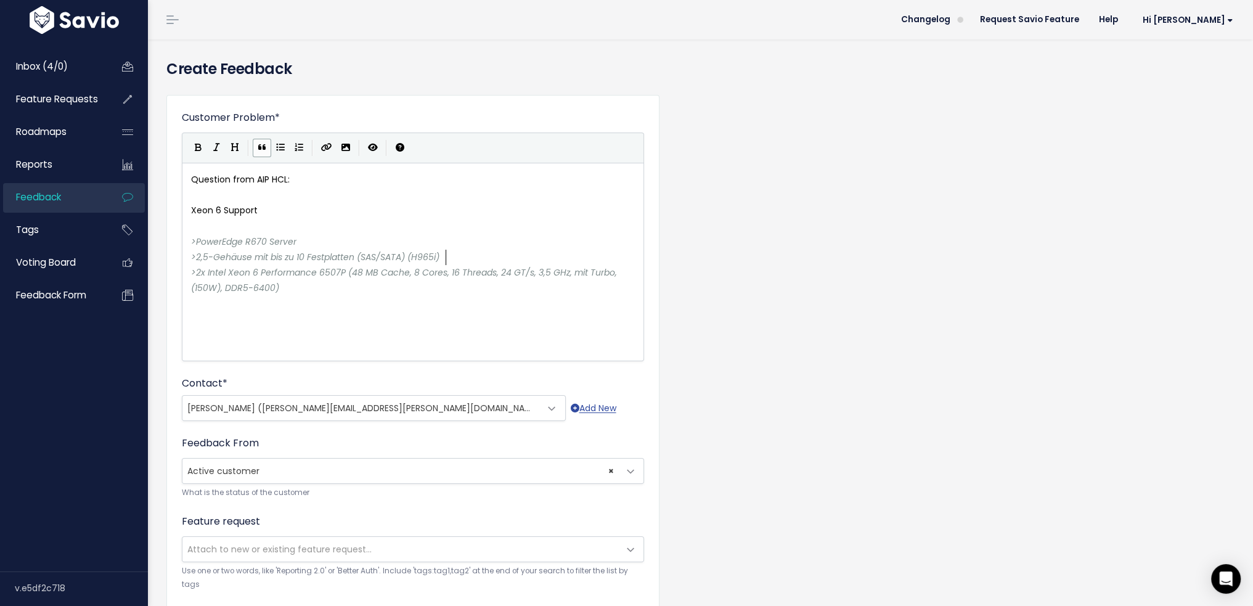
click at [458, 251] on pre "> 2,5-Gehäuse mit bis zu 10 Festplatten (SAS/SATA) (H965i)" at bounding box center [418, 257] width 458 height 15
click at [399, 292] on pre "> 2x Intel Xeon 6 Performance 6507P (48 MB Cache, 8 Cores, 16 Threads, 24 GT/s,…" at bounding box center [418, 280] width 458 height 31
click at [282, 189] on pre "​" at bounding box center [418, 194] width 458 height 15
click at [267, 211] on pre "Xeon 6 Support" at bounding box center [418, 210] width 458 height 15
click at [268, 340] on div "x Question from AIP HCL: ​ Xeon 6 Support ​ > PowerEdge R670 Server > 2,5-Gehäu…" at bounding box center [429, 278] width 480 height 216
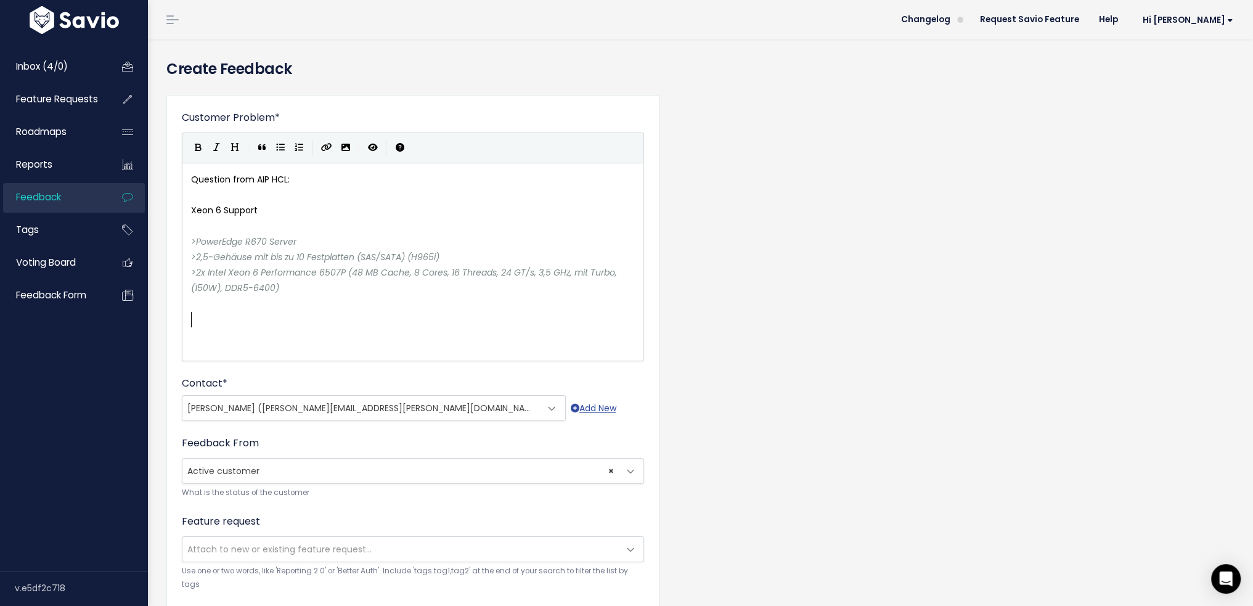
paste textarea """
click at [191, 319] on span "please check below config and let me + Rene know if it's fine and ready to go." at bounding box center [382, 319] width 383 height 12
type textarea """
click at [543, 317] on pre ""please check below config and let me + Rene know if it's fine and ready to go." at bounding box center [418, 319] width 458 height 15
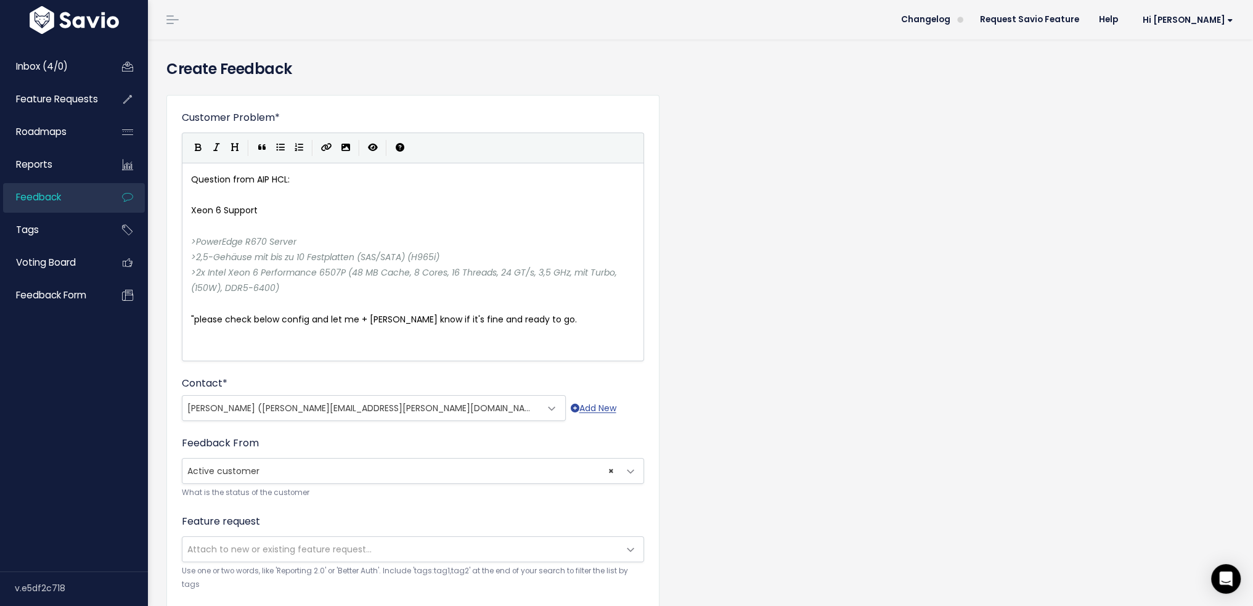
type textarea """
type textarea "nd let me + Rene know if it's fine and ready to go.""
type textarea ""please check below config and let me + Rene know if it's fine and ready to go.""
drag, startPoint x: 542, startPoint y: 317, endPoint x: 190, endPoint y: 312, distance: 352.0
click at [264, 215] on pre "Xeon 6 Support" at bounding box center [418, 210] width 458 height 15
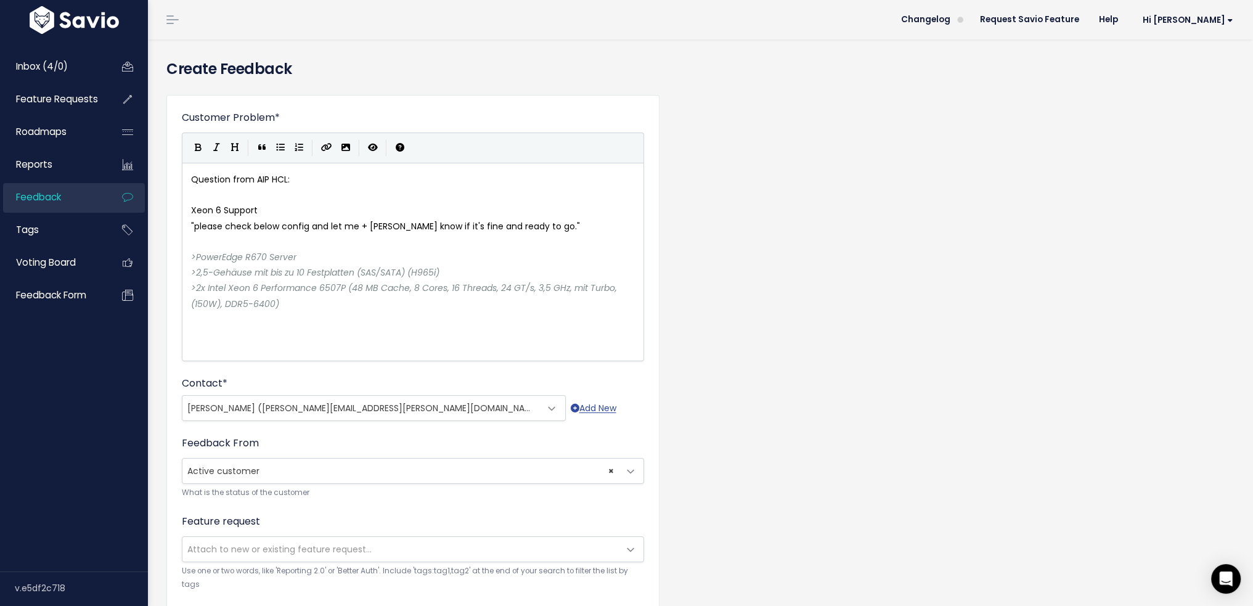
click at [377, 515] on form "Customer Problem * Question from AIP HCL: Xeon 6 Support "please check below co…" at bounding box center [413, 447] width 462 height 674
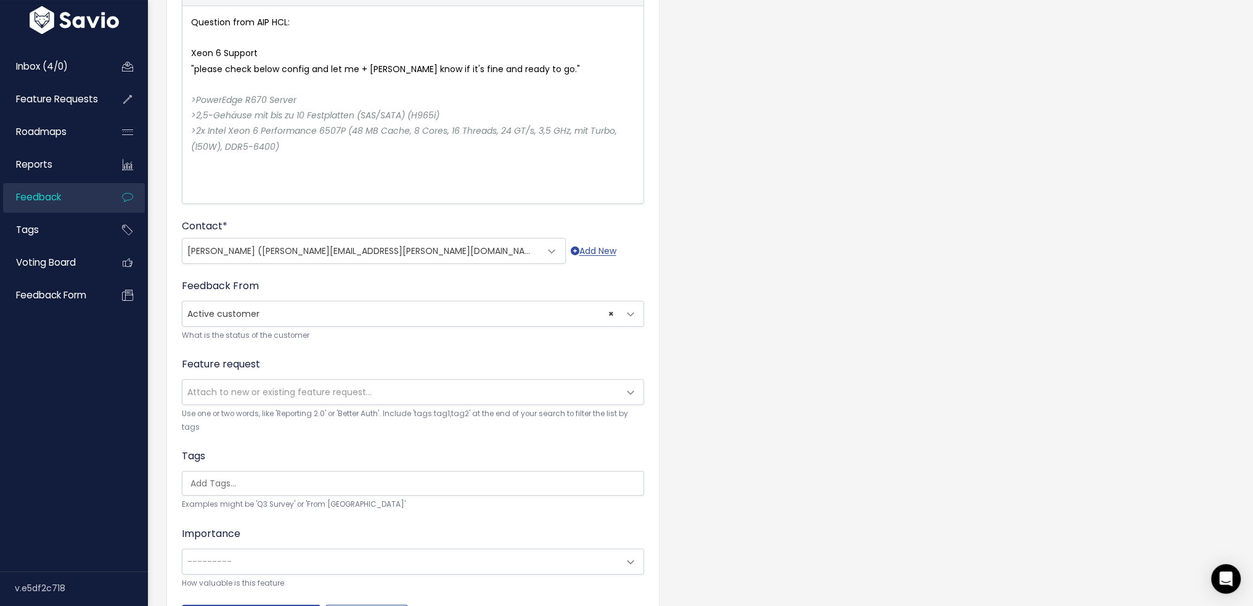
scroll to position [242, 0]
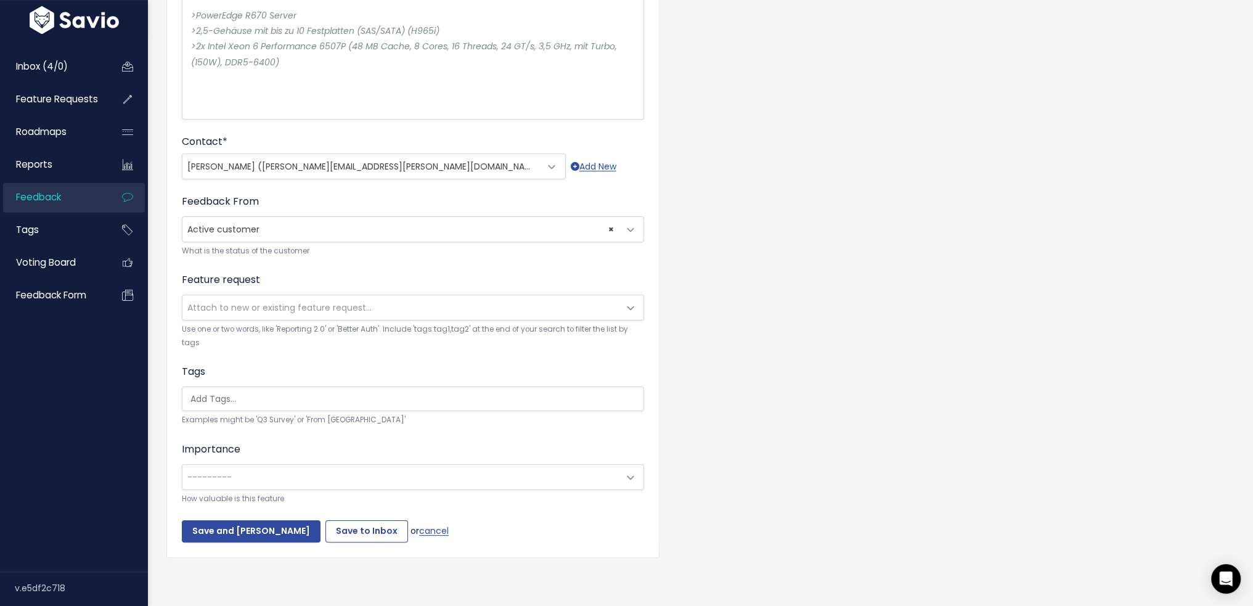
click at [374, 233] on span "× Active customer" at bounding box center [400, 229] width 436 height 25
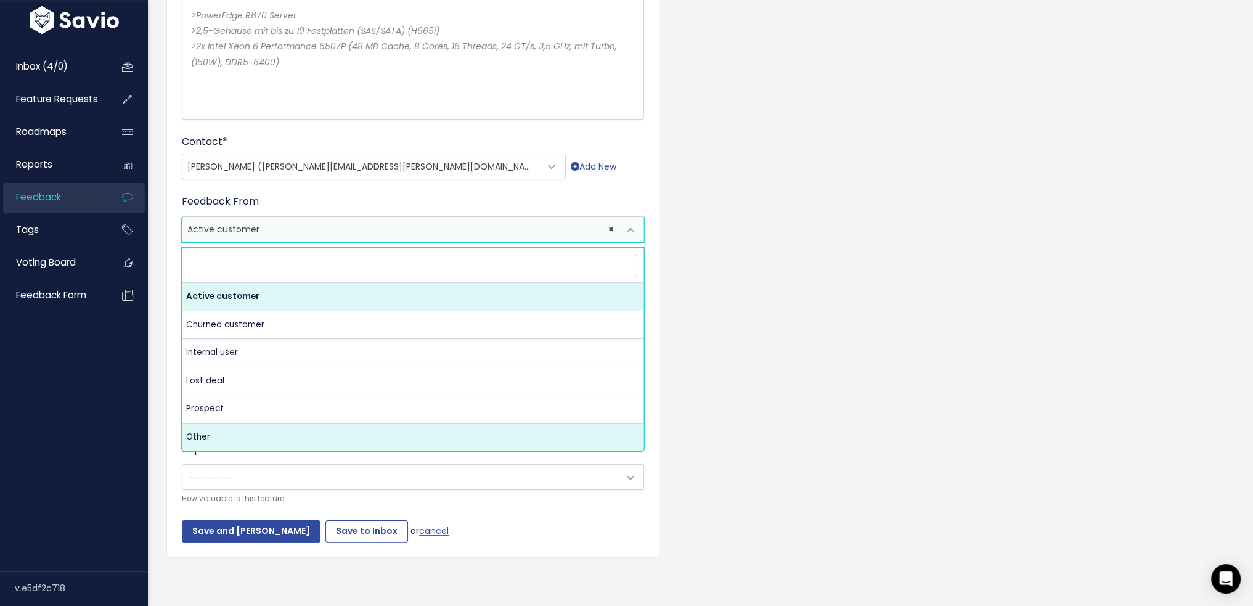
select select "OTHER"
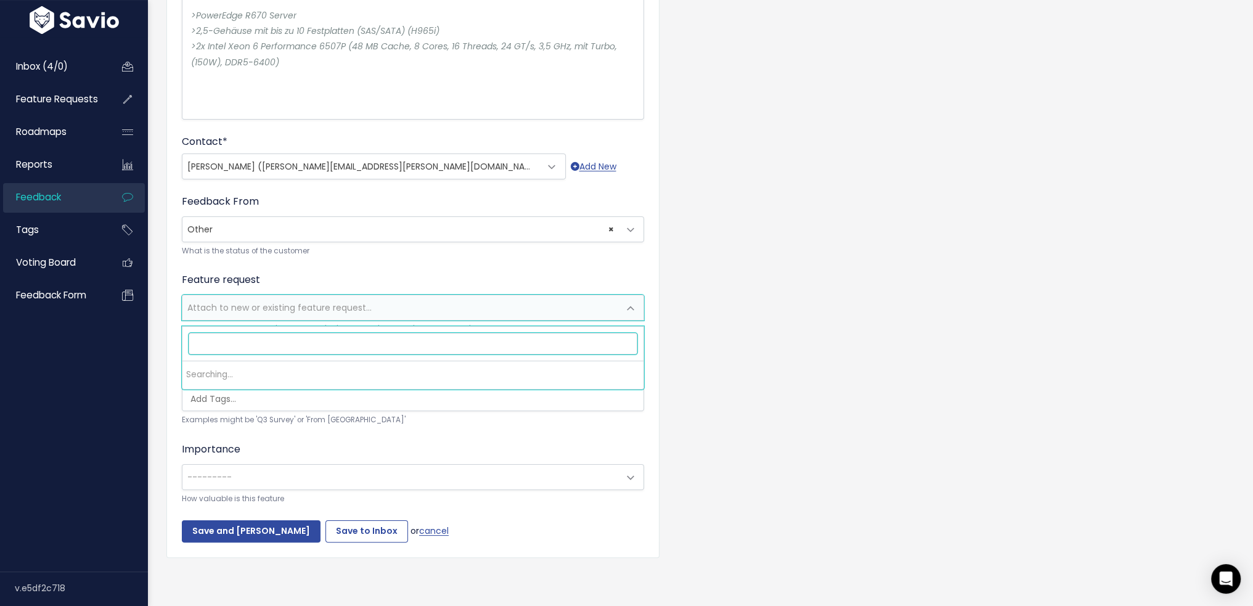
click at [340, 320] on span "Attach to new or existing feature request..." at bounding box center [400, 307] width 436 height 25
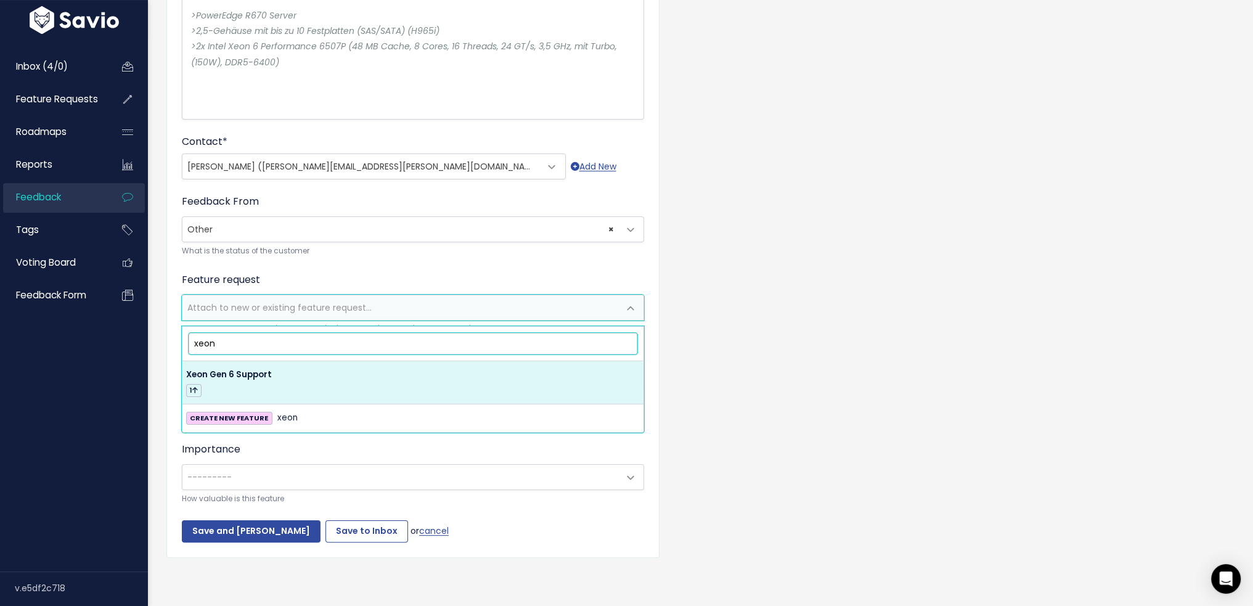
type input "xeon"
select select "63431"
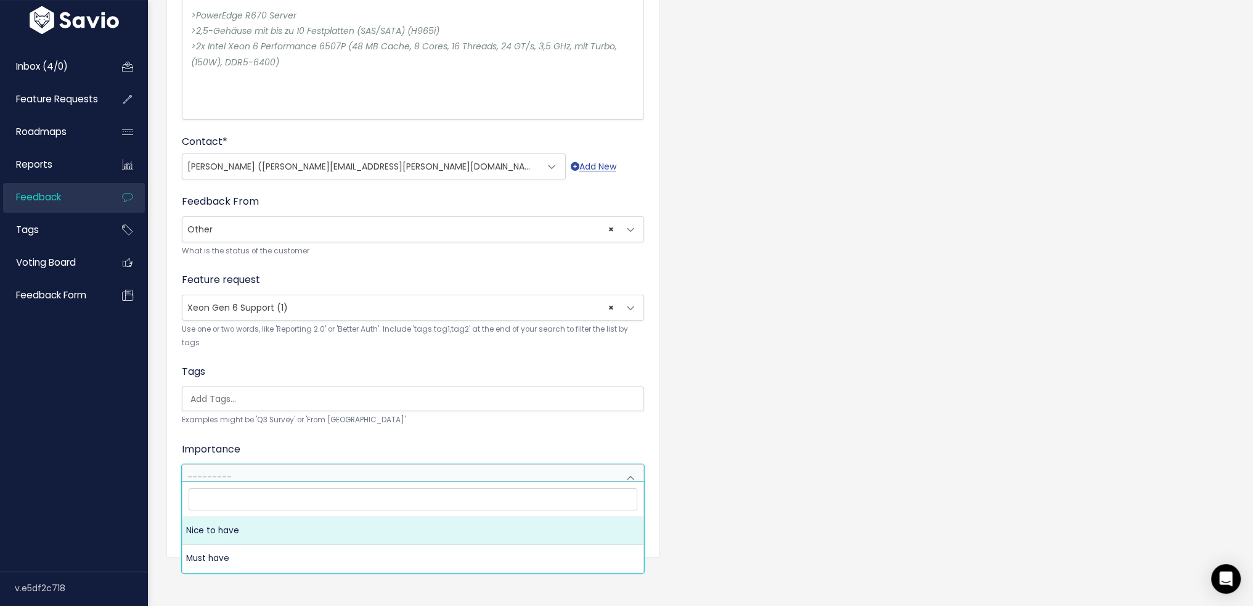
click at [302, 465] on span "---------" at bounding box center [400, 477] width 436 height 25
drag, startPoint x: 299, startPoint y: 555, endPoint x: 326, endPoint y: 438, distance: 119.5
click at [326, 439] on body "Inbox (4/0) Feature Requests Roadmaps" at bounding box center [626, 182] width 1253 height 848
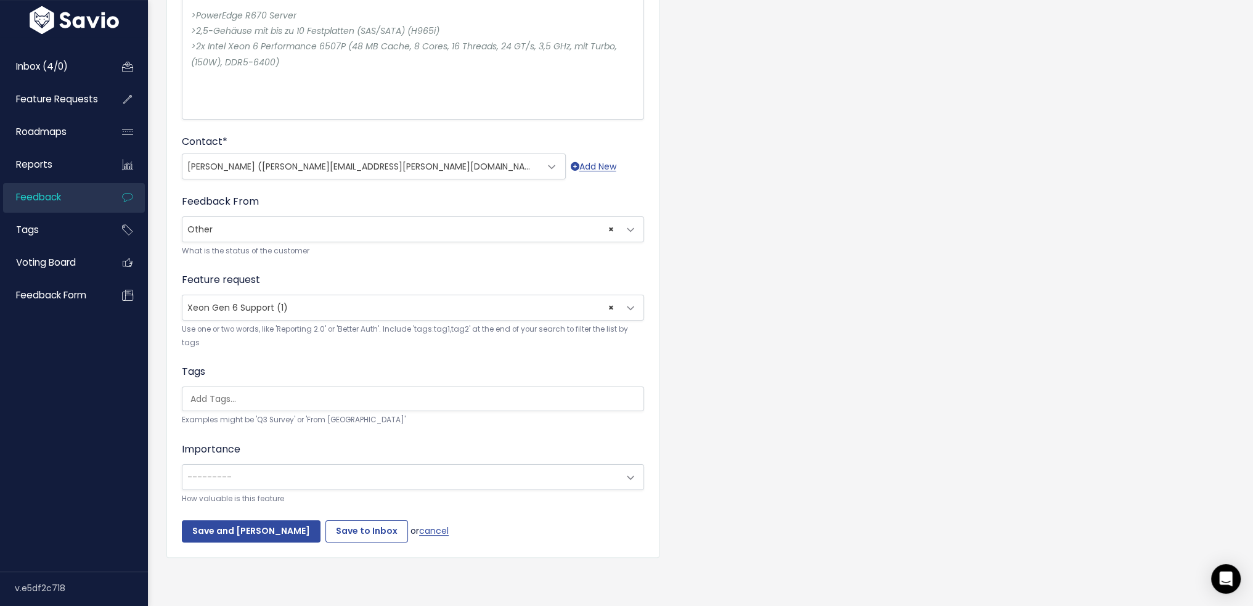
click at [330, 424] on form "Customer Problem * Question from AIP HCL: Xeon 6 Support "please check below co…" at bounding box center [413, 206] width 462 height 674
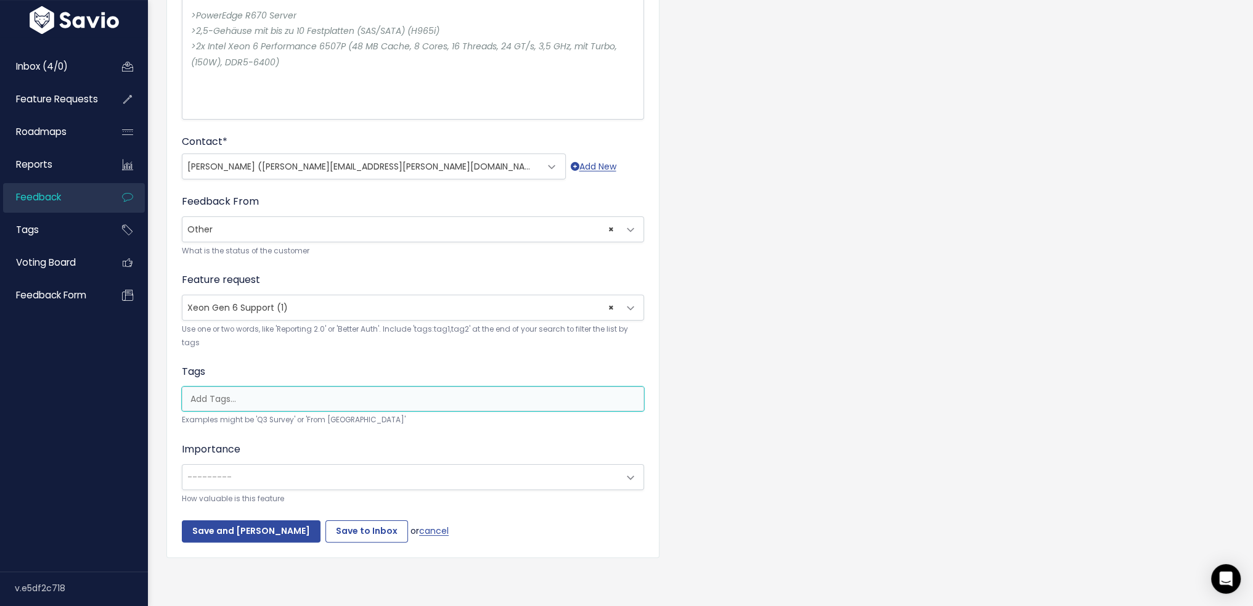
click at [326, 393] on input "search" at bounding box center [417, 399] width 462 height 13
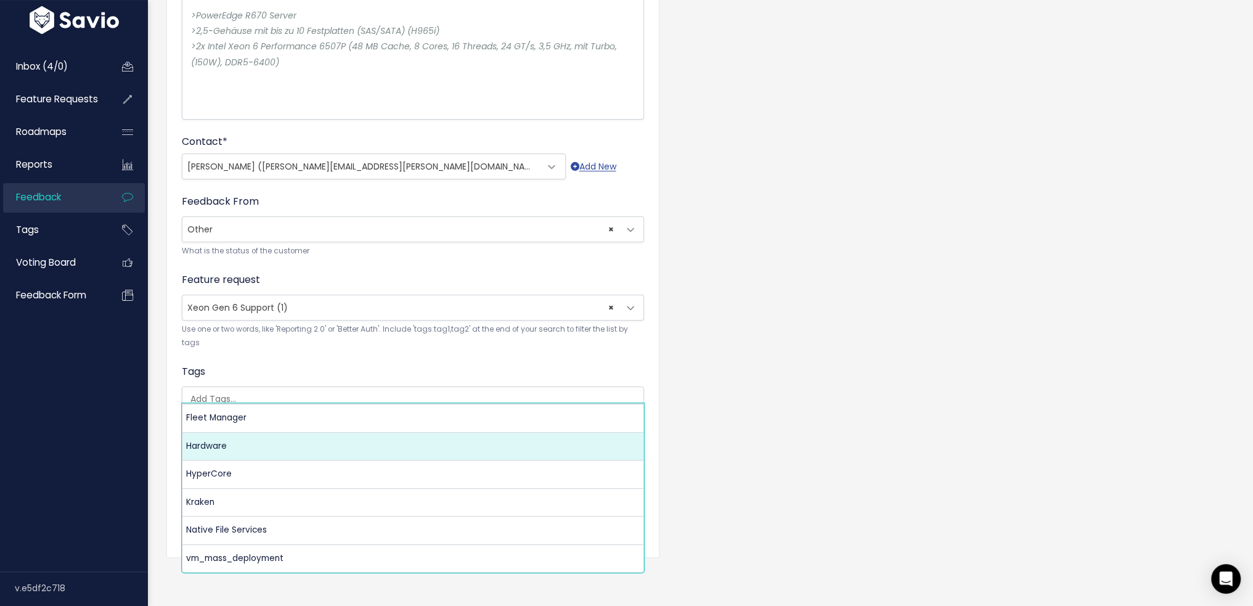
select select "5825"
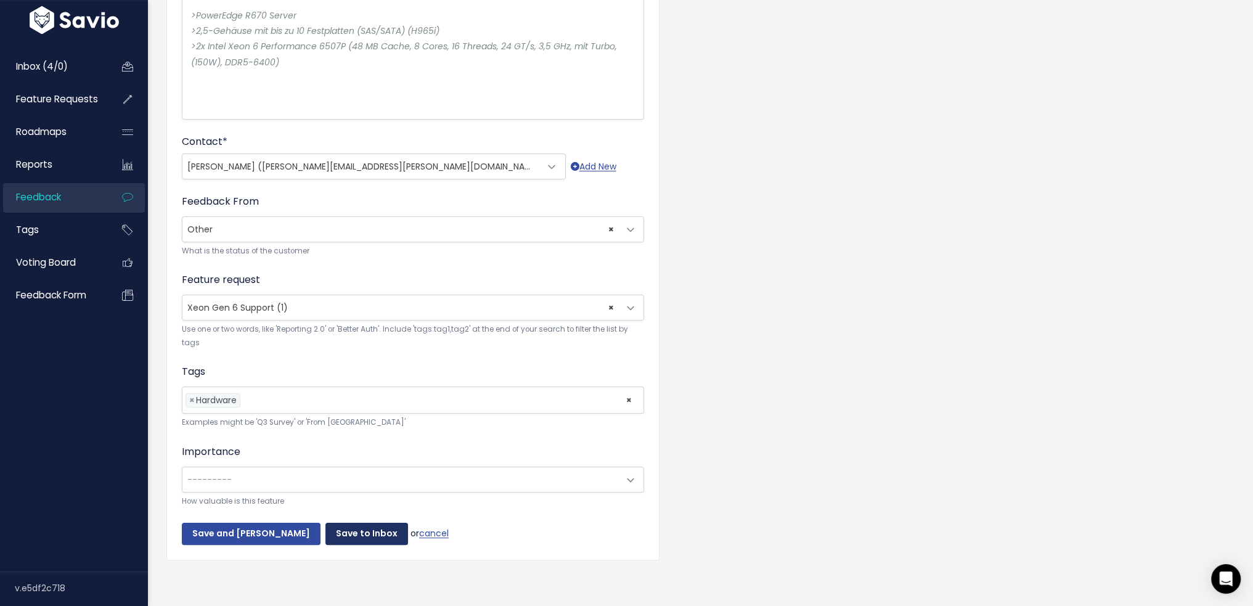
click at [343, 527] on input "Save to Inbox" at bounding box center [367, 534] width 83 height 22
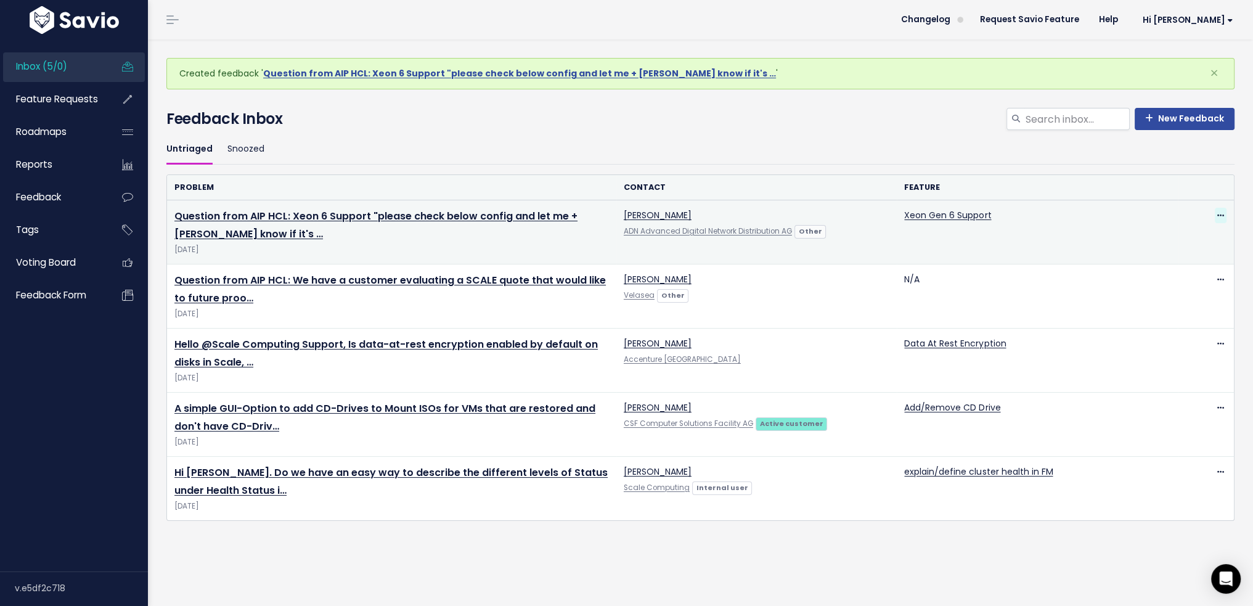
click at [1218, 216] on icon at bounding box center [1221, 216] width 7 height 8
click at [1173, 248] on link "Edit" at bounding box center [1162, 249] width 89 height 24
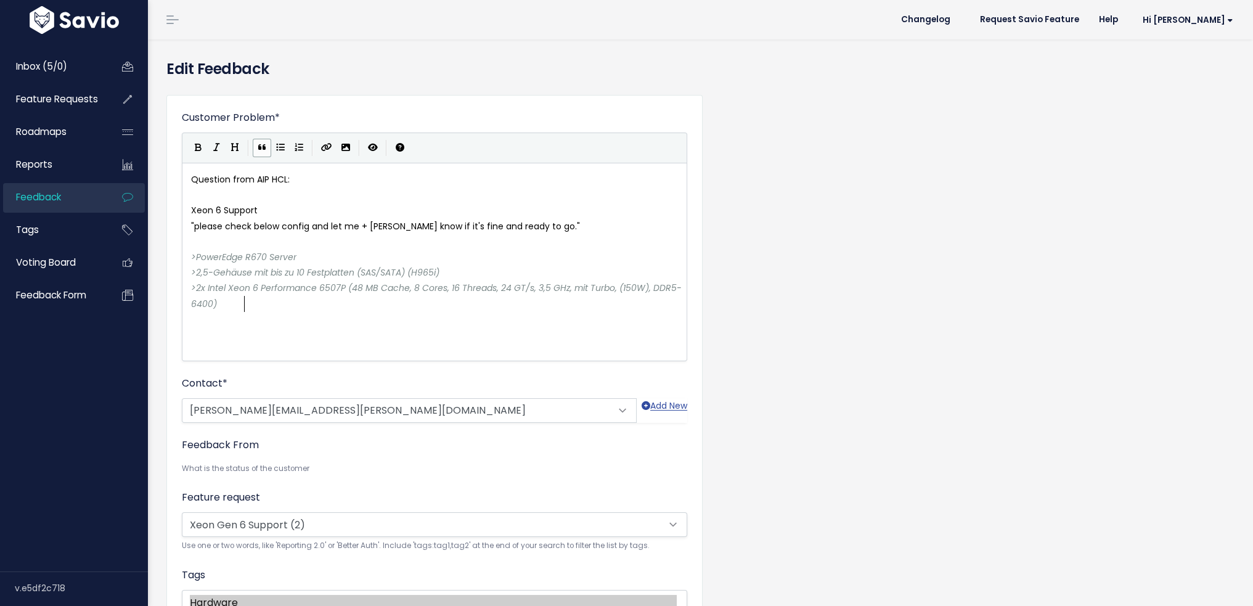
scroll to position [1, 0]
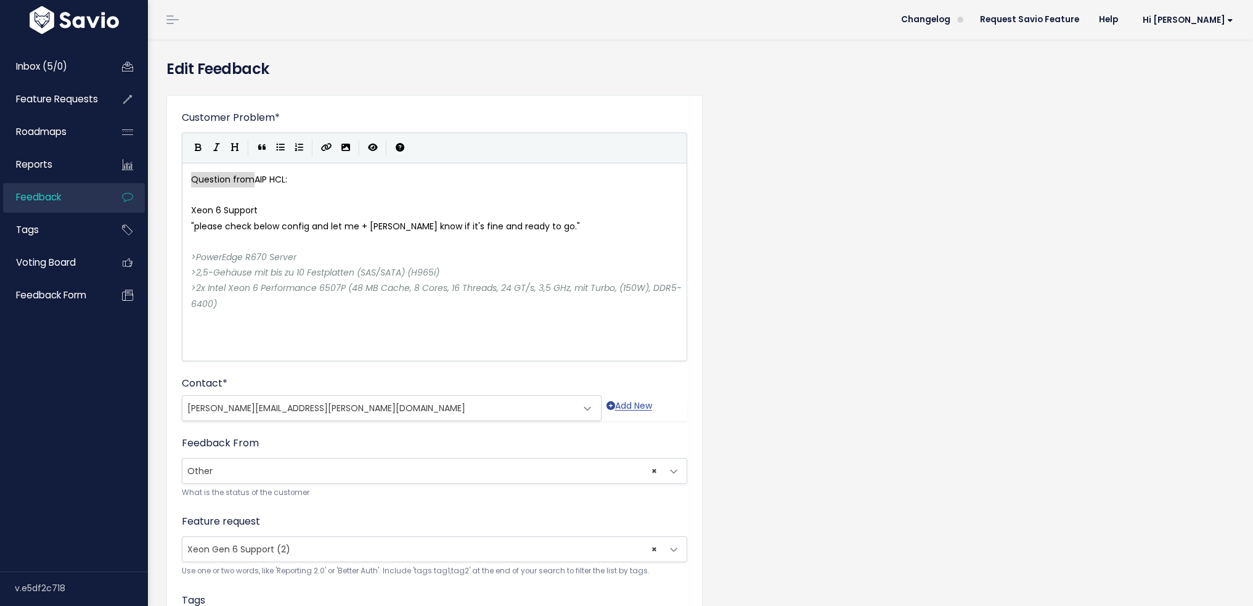
drag, startPoint x: 255, startPoint y: 177, endPoint x: 182, endPoint y: 178, distance: 72.7
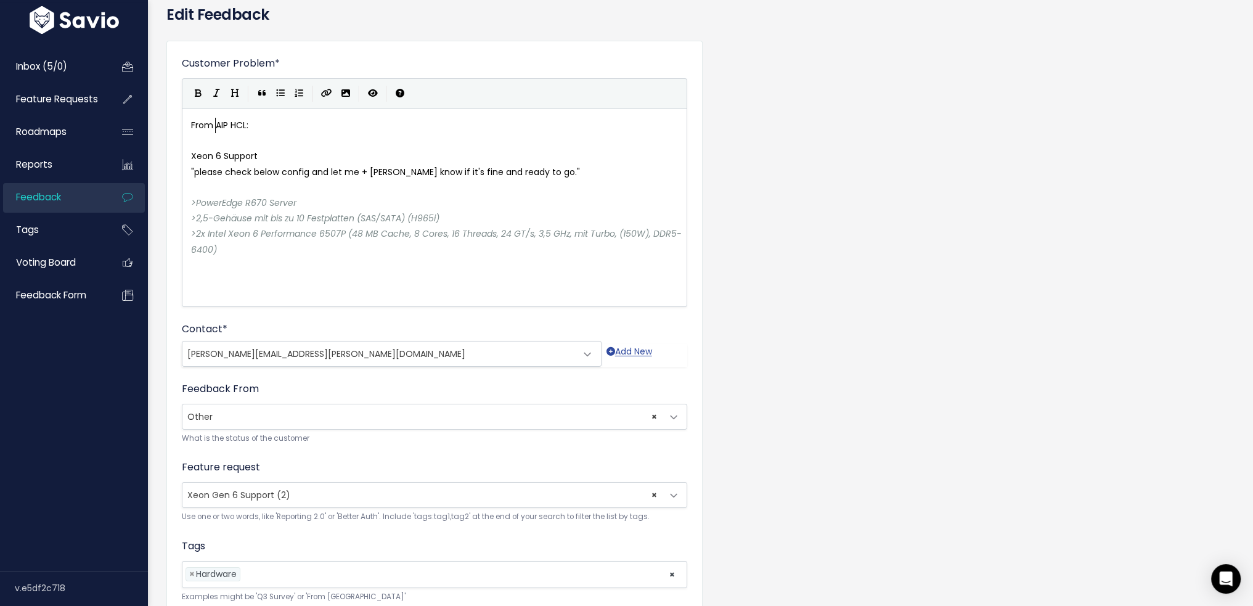
scroll to position [237, 0]
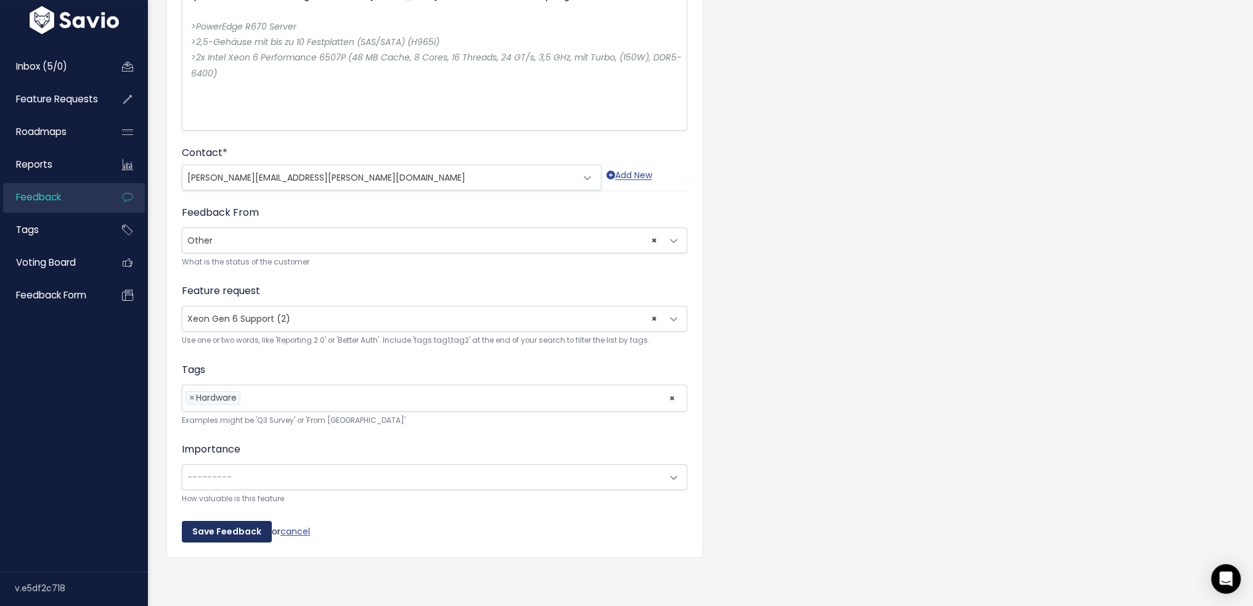
type textarea "From"
click at [232, 521] on input "Save Feedback" at bounding box center [227, 532] width 90 height 22
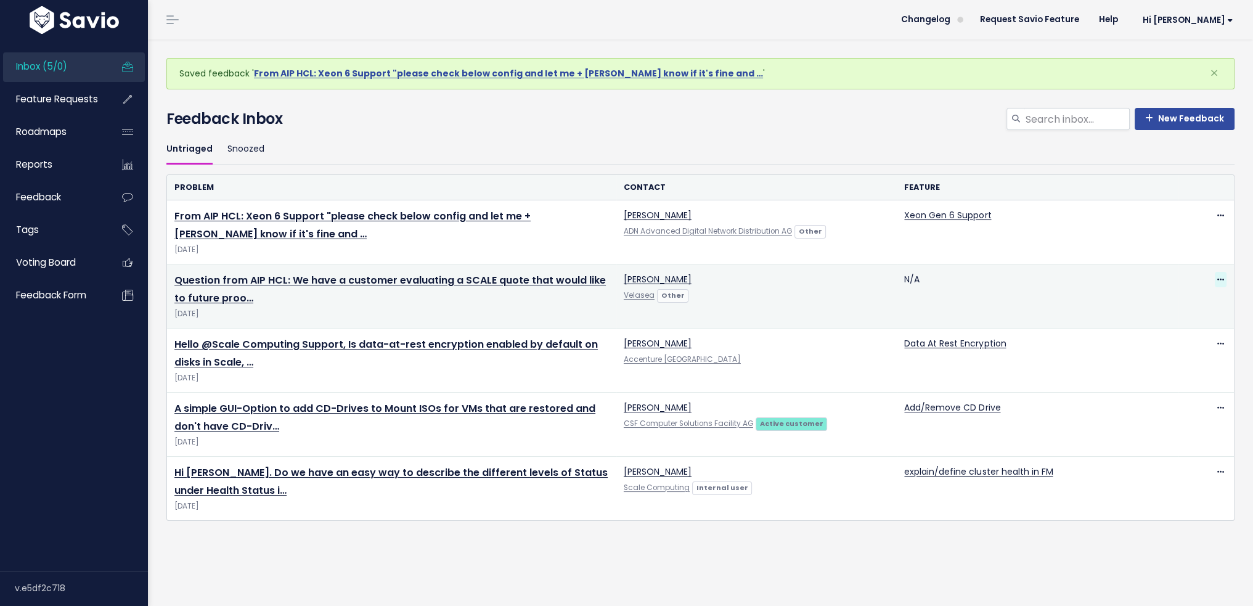
click at [1218, 280] on icon at bounding box center [1221, 280] width 7 height 8
click at [1140, 314] on link "Edit" at bounding box center [1162, 313] width 89 height 24
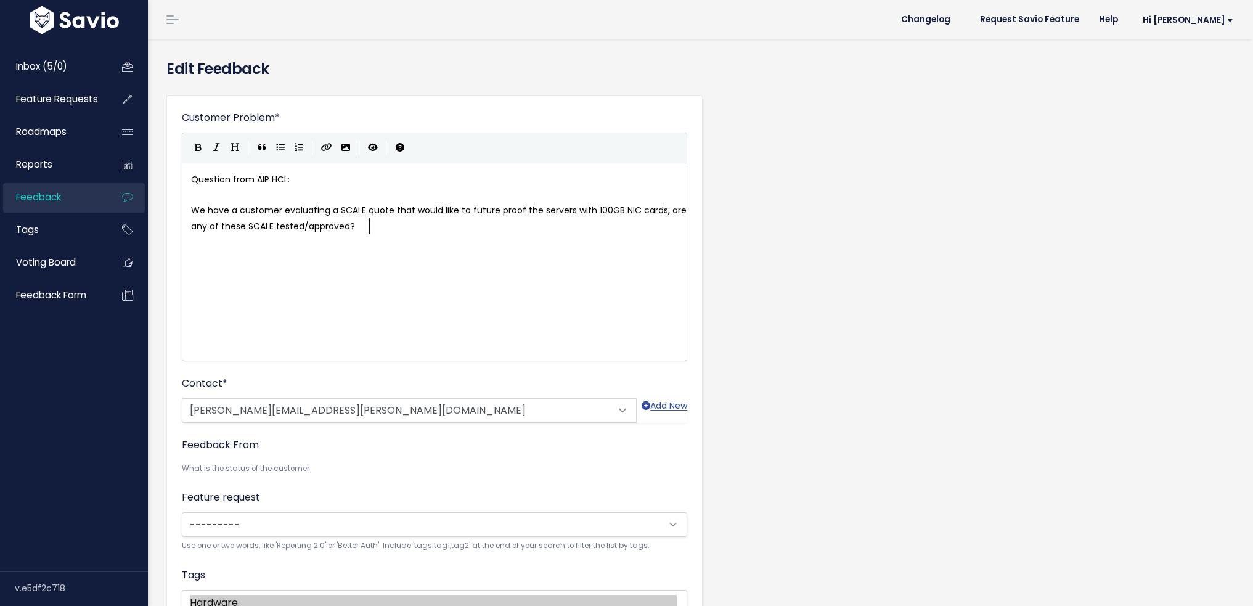
scroll to position [1, 0]
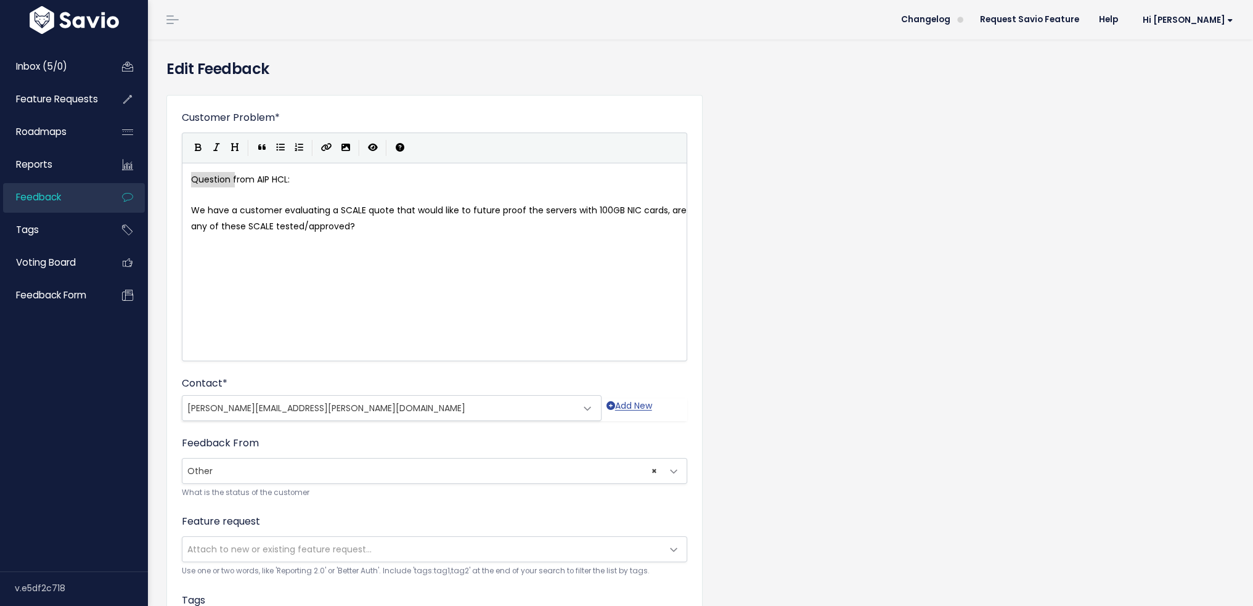
drag, startPoint x: 235, startPoint y: 177, endPoint x: 165, endPoint y: 175, distance: 69.7
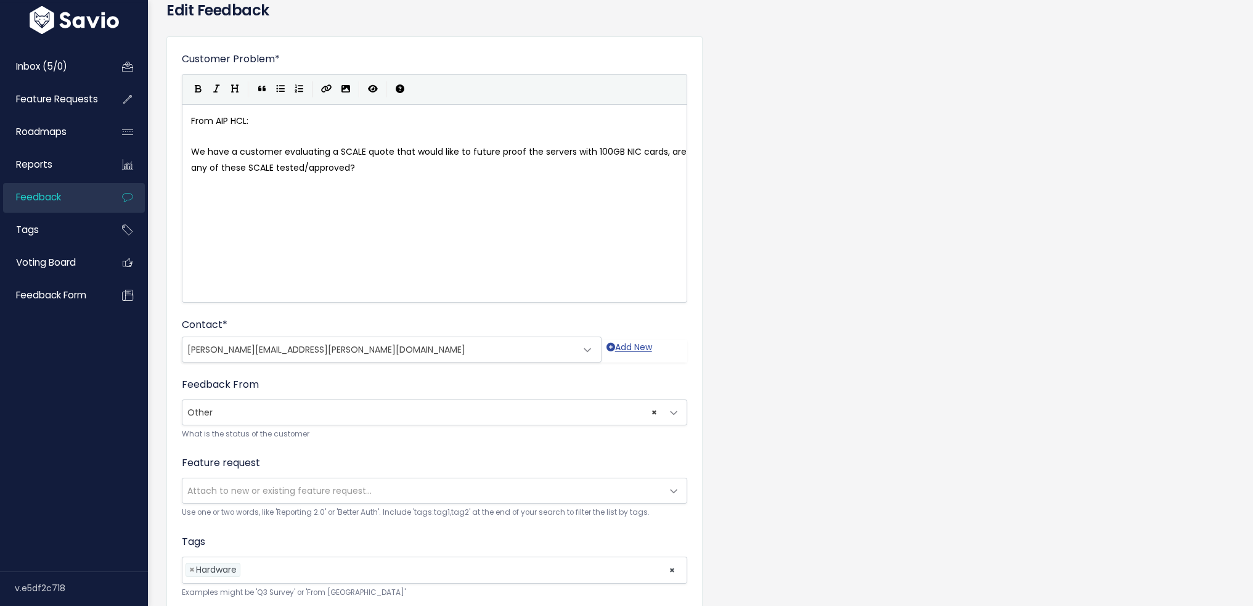
scroll to position [237, 0]
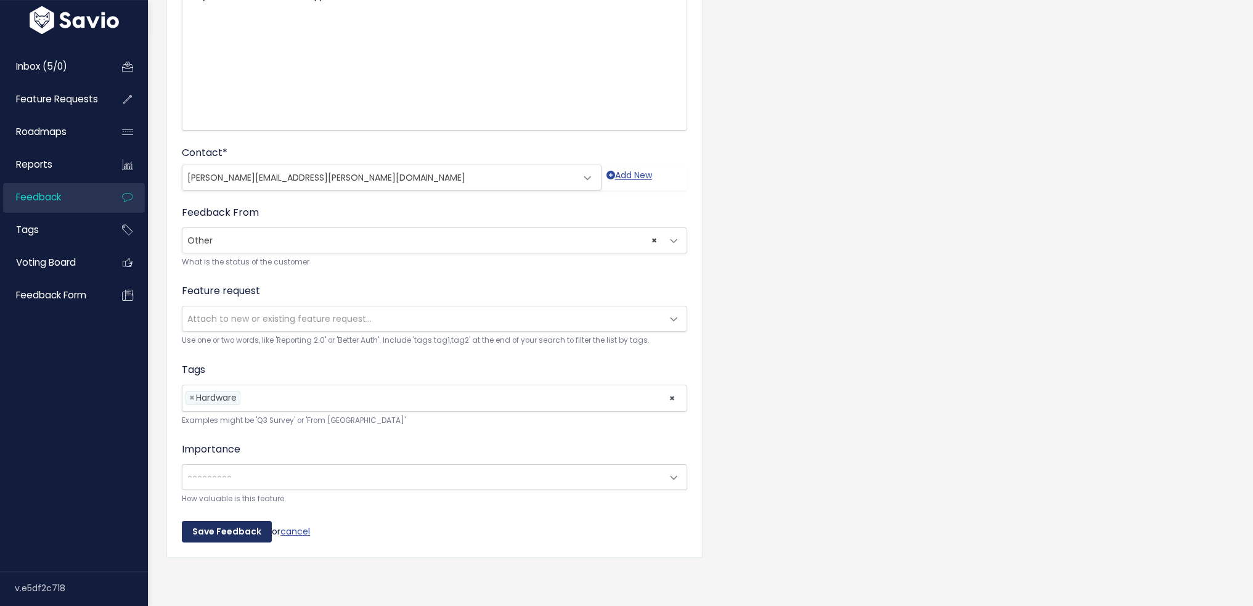
type textarea "F"
click at [227, 525] on input "Save Feedback" at bounding box center [227, 532] width 90 height 22
